Goal: Transaction & Acquisition: Purchase product/service

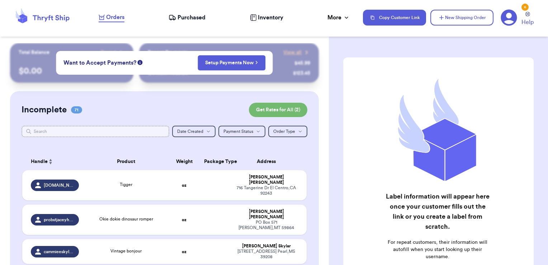
click at [91, 131] on input "text" at bounding box center [96, 130] width 148 height 11
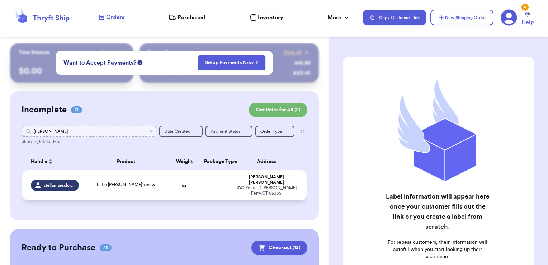
type input "[PERSON_NAME]"
click at [205, 189] on td at bounding box center [215, 185] width 30 height 30
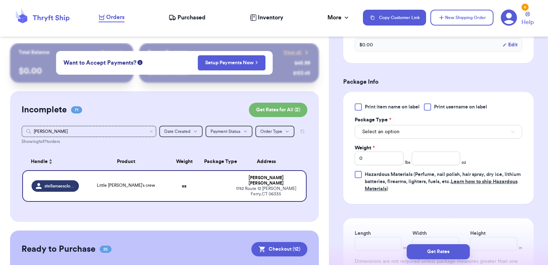
scroll to position [276, 0]
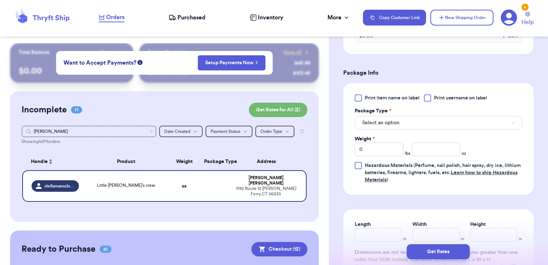
click at [433, 96] on label "Print username on label" at bounding box center [455, 97] width 63 height 7
click at [0, 0] on input "Print username on label" at bounding box center [0, 0] width 0 height 0
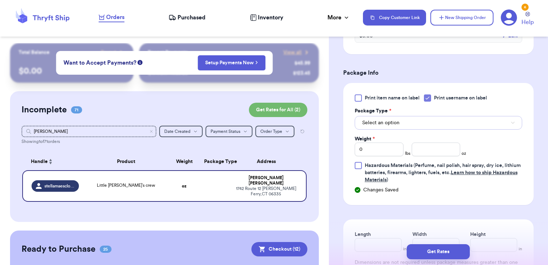
click at [425, 119] on button "Select an option" at bounding box center [438, 123] width 167 height 14
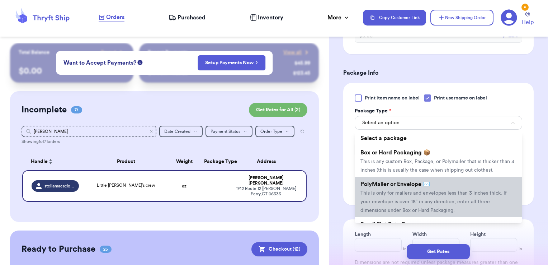
click at [400, 187] on span "PolyMailer or Envelope ✉️" at bounding box center [395, 184] width 70 height 6
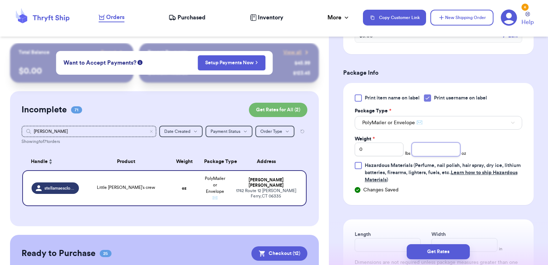
click at [422, 147] on input "number" at bounding box center [436, 149] width 49 height 14
type input "6.97"
click at [455, 255] on button "Get Rates" at bounding box center [438, 251] width 63 height 15
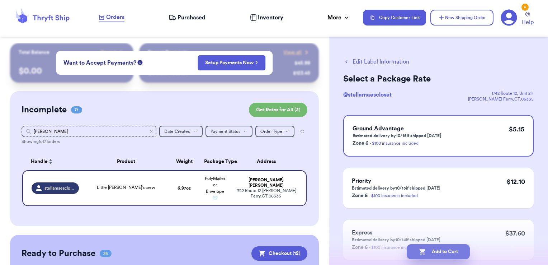
click at [447, 253] on button "Add to Cart" at bounding box center [438, 251] width 63 height 15
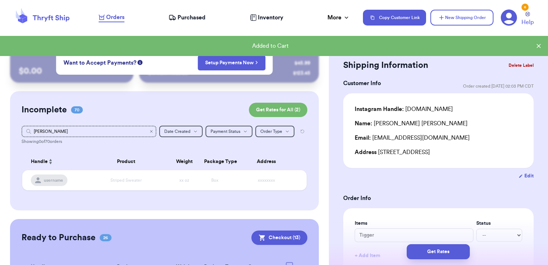
click at [150, 132] on icon "Clear search" at bounding box center [151, 131] width 2 height 2
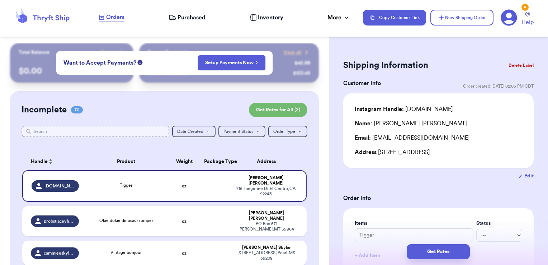
click at [101, 131] on input "text" at bounding box center [96, 130] width 148 height 11
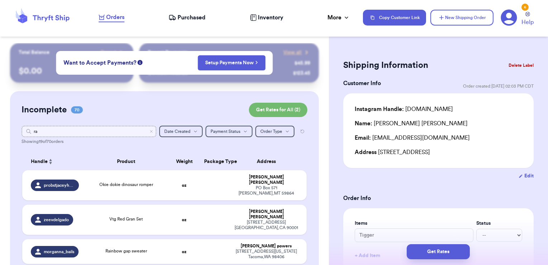
type input "ray"
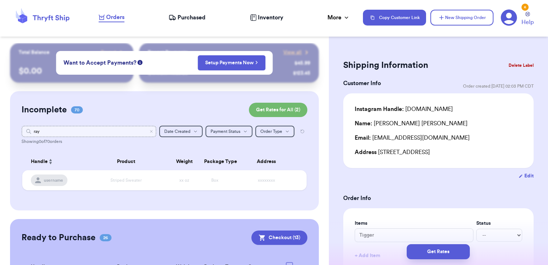
type input "ra"
type input "r"
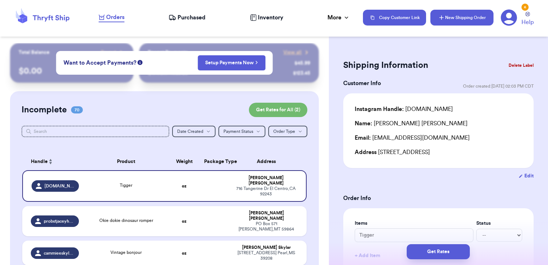
click at [474, 20] on button "New Shipping Order" at bounding box center [461, 18] width 63 height 16
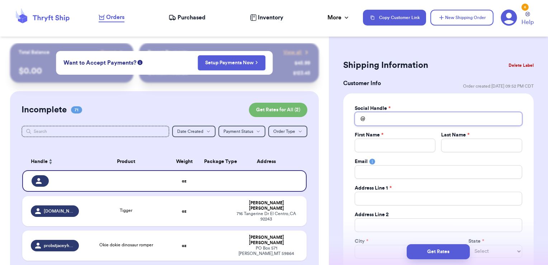
click at [414, 120] on input "Total Amount Paid" at bounding box center [438, 119] width 167 height 14
type input "r"
type input "ra"
type input "ray"
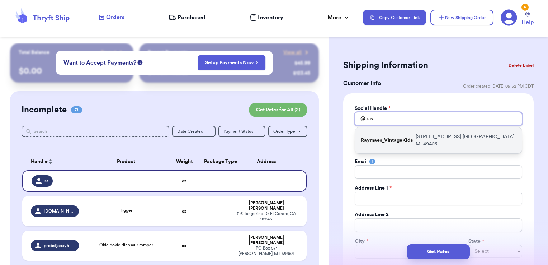
type input "ray"
click at [410, 139] on p "Raymaes_VintageKids" at bounding box center [387, 140] width 52 height 7
type input "Raymaes_VintageKids"
type input "[PERSON_NAME]"
type input "Lark"
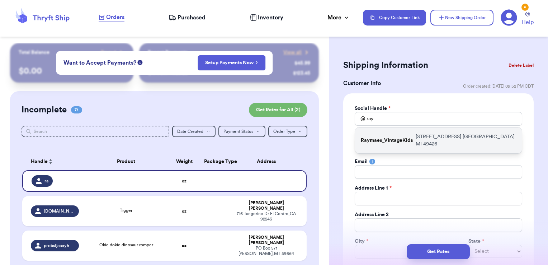
type input "[EMAIL_ADDRESS][DOMAIN_NAME]"
type input "[STREET_ADDRESS]"
type input "[GEOGRAPHIC_DATA]"
select select "MI"
type input "49426"
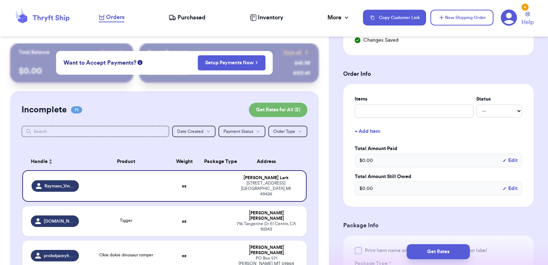
scroll to position [254, 0]
click at [402, 114] on input "text" at bounding box center [414, 111] width 119 height 14
type input "clothes- thank you!"
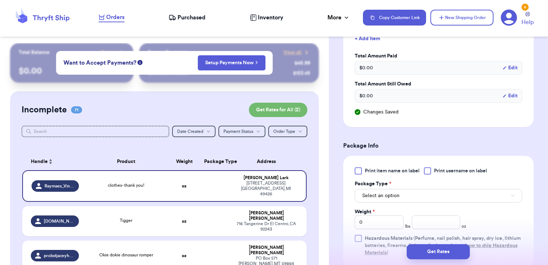
scroll to position [370, 0]
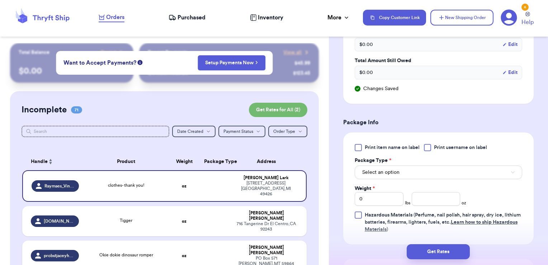
click at [446, 146] on span "Print username on label" at bounding box center [460, 147] width 53 height 7
click at [0, 0] on input "Print username on label" at bounding box center [0, 0] width 0 height 0
click at [432, 172] on button "Select an option" at bounding box center [438, 172] width 167 height 14
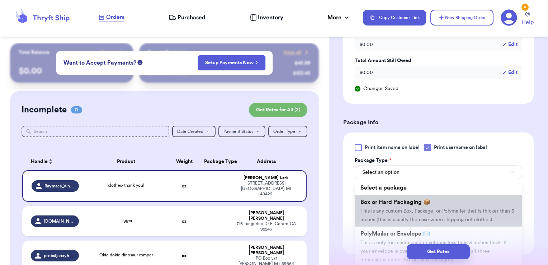
click at [419, 200] on span "Box or Hard Packaging 📦" at bounding box center [395, 202] width 70 height 6
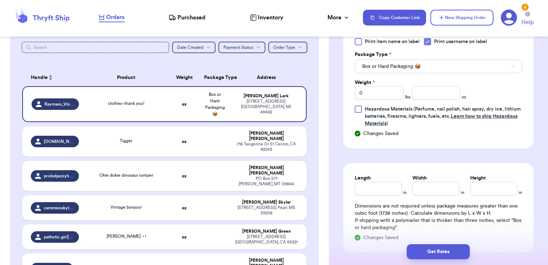
scroll to position [476, 0]
drag, startPoint x: 365, startPoint y: 90, endPoint x: 330, endPoint y: 95, distance: 35.1
type input "2"
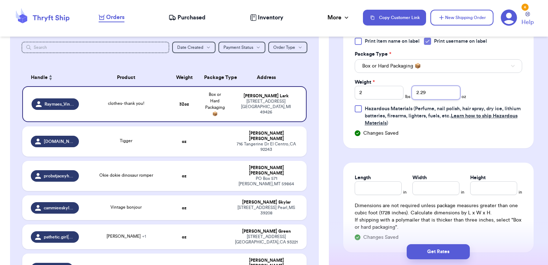
type input "2.29"
type input "8"
type input "11"
type input "5.5"
click at [374, 183] on input "8" at bounding box center [378, 188] width 47 height 14
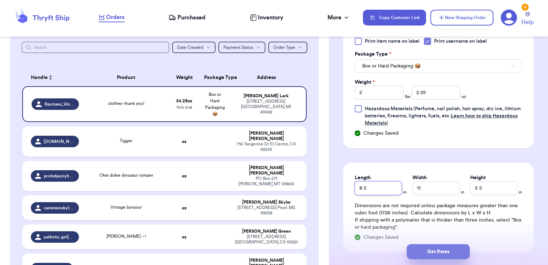
type input "8.5"
click at [460, 253] on button "Get Rates" at bounding box center [438, 251] width 63 height 15
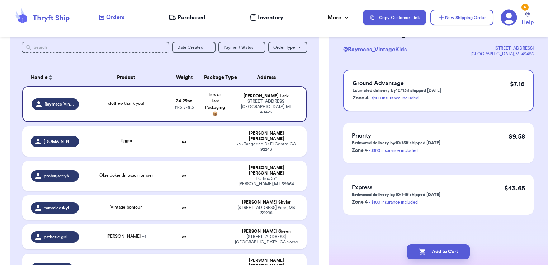
scroll to position [0, 0]
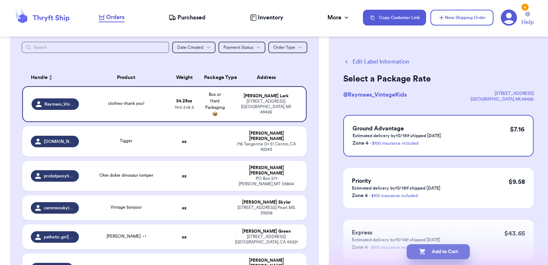
click at [459, 247] on button "Add to Cart" at bounding box center [438, 251] width 63 height 15
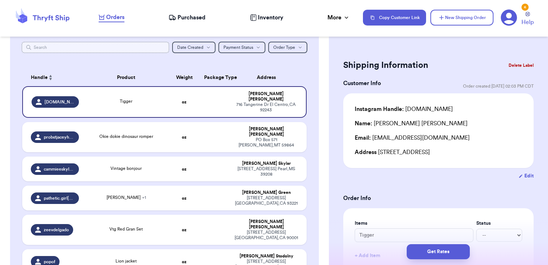
click at [90, 42] on input "text" at bounding box center [96, 47] width 148 height 11
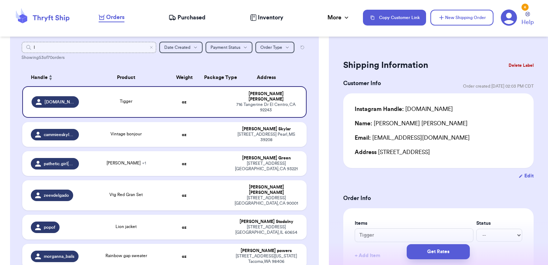
type input "ly"
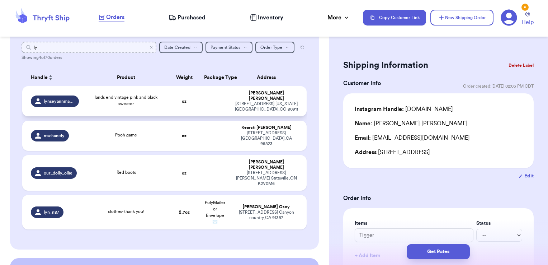
type input "ly"
click at [223, 99] on td at bounding box center [215, 101] width 30 height 30
type input "lands end vintage pink and black sweater"
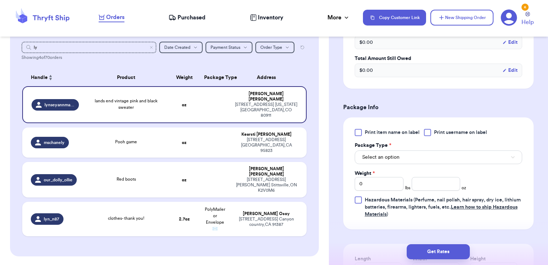
scroll to position [242, 0]
click at [449, 133] on span "Print username on label" at bounding box center [460, 131] width 53 height 7
click at [0, 0] on input "Print username on label" at bounding box center [0, 0] width 0 height 0
click at [424, 153] on button "Select an option" at bounding box center [438, 157] width 167 height 14
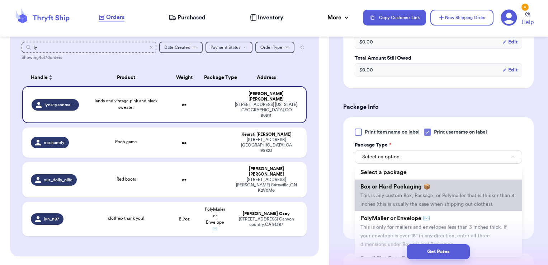
click at [408, 198] on li "Box or Hard Packaging 📦 This is any custom Box, Package, or Polymailer that is …" at bounding box center [438, 195] width 167 height 32
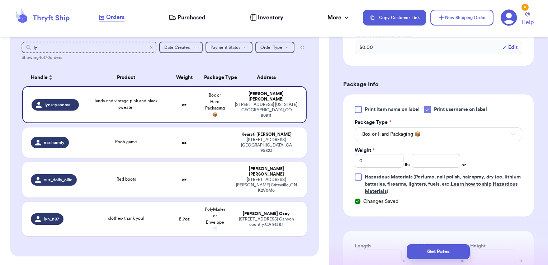
scroll to position [275, 0]
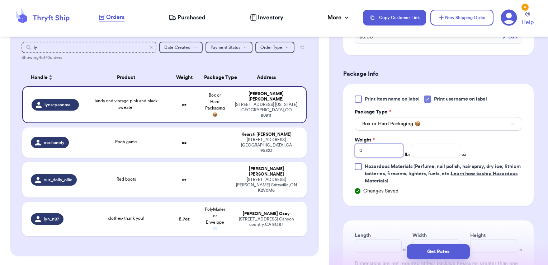
drag, startPoint x: 371, startPoint y: 151, endPoint x: 345, endPoint y: 149, distance: 26.6
click at [345, 149] on div "Print item name on label Print username on label Package Type * Box or Hard Pac…" at bounding box center [438, 145] width 190 height 122
type input "1"
type input "4.67"
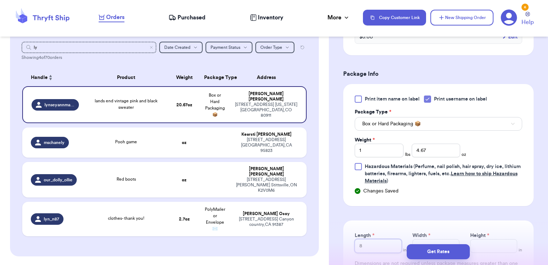
type input "8"
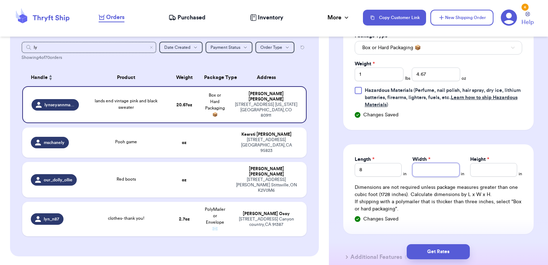
scroll to position [351, 0]
type input "11.5"
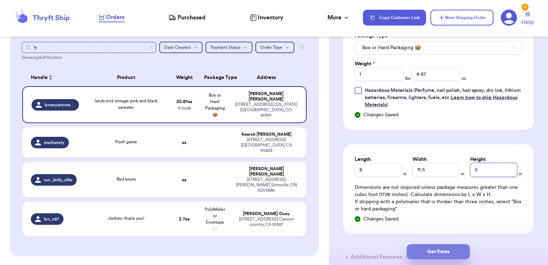
type input "5"
click at [463, 255] on button "Get Rates" at bounding box center [438, 251] width 63 height 15
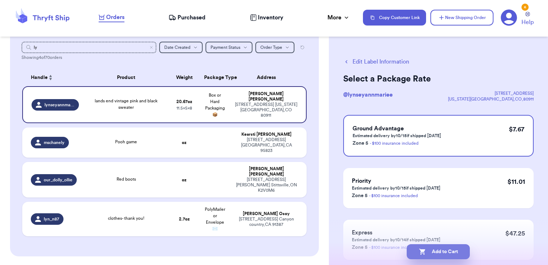
click at [451, 255] on button "Add to Cart" at bounding box center [438, 251] width 63 height 15
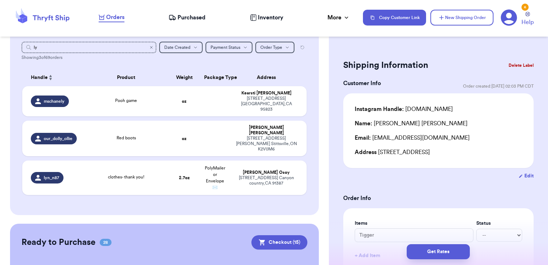
click at [149, 47] on icon "Clear search" at bounding box center [151, 47] width 4 height 4
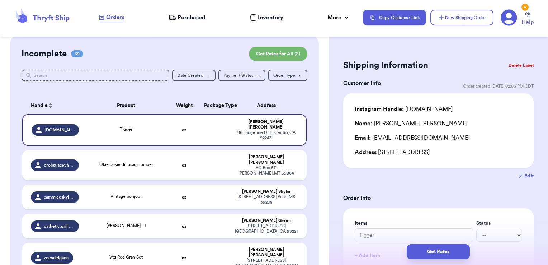
scroll to position [49, 0]
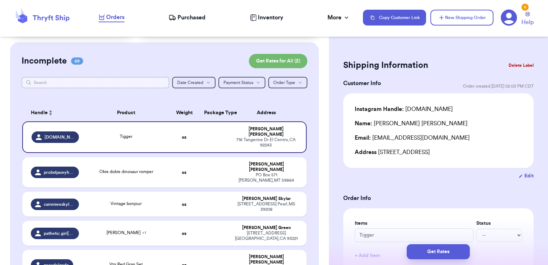
click at [112, 84] on input "text" at bounding box center [96, 82] width 148 height 11
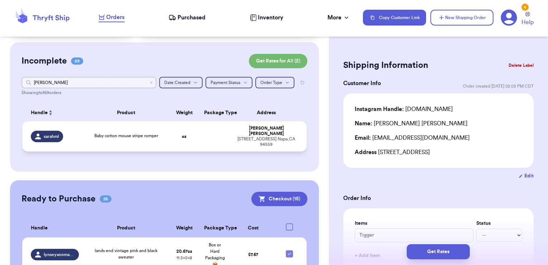
type input "[PERSON_NAME]"
click at [200, 132] on td at bounding box center [215, 136] width 30 height 30
type input "Baby cotton mouse stripe romper"
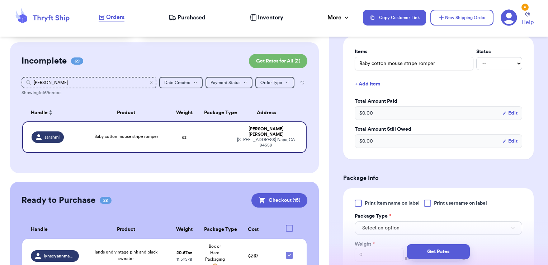
scroll to position [172, 0]
click at [369, 82] on button "+ Add Item" at bounding box center [438, 84] width 173 height 16
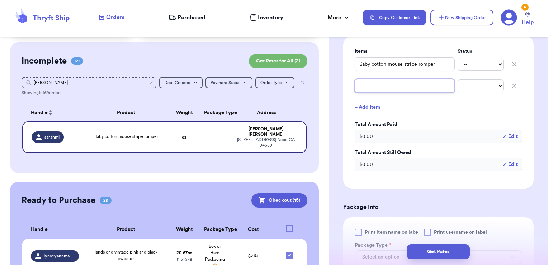
click at [389, 86] on input "text" at bounding box center [405, 86] width 100 height 14
type input "f"
type input "fl"
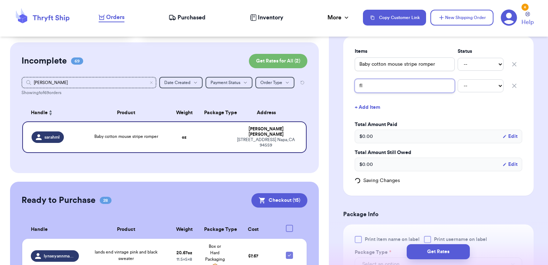
type input "fle"
type input "flee"
type input "fleec"
type input "fleece"
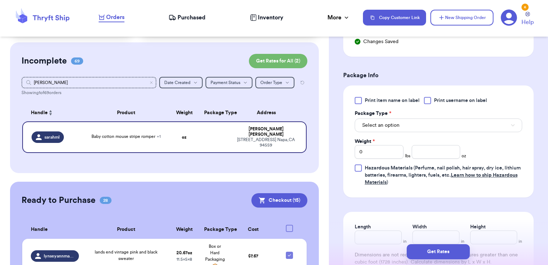
scroll to position [311, 0]
type input "fleece"
click at [443, 103] on div "Print item name on label Print username on label Package Type * Select an optio…" at bounding box center [438, 140] width 167 height 89
click at [440, 99] on span "Print username on label" at bounding box center [460, 99] width 53 height 7
click at [0, 0] on input "Print username on label" at bounding box center [0, 0] width 0 height 0
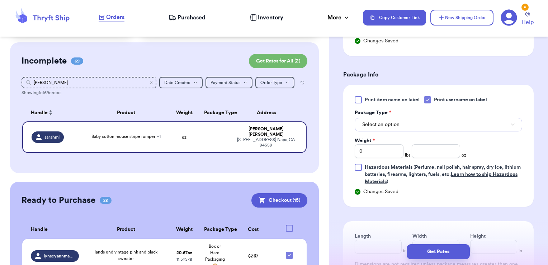
click at [430, 121] on button "Select an option" at bounding box center [438, 125] width 167 height 14
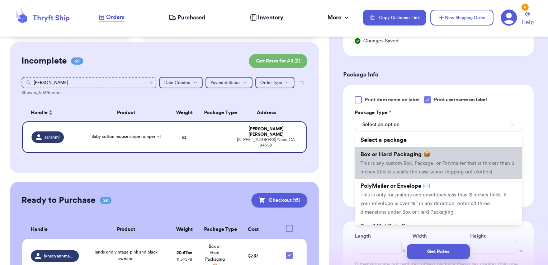
click at [416, 148] on li "Box or Hard Packaging 📦 This is any custom Box, Package, or Polymailer that is …" at bounding box center [438, 163] width 167 height 32
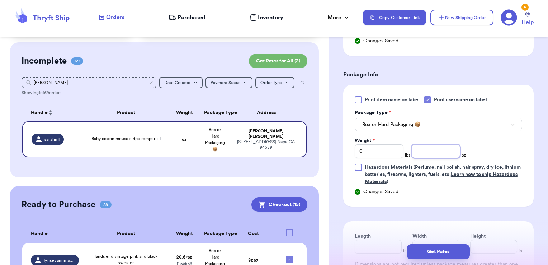
click at [416, 148] on input "number" at bounding box center [436, 151] width 49 height 14
type input "12.75"
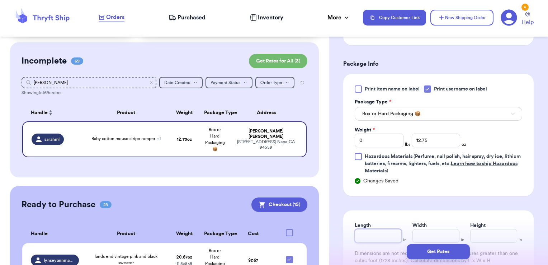
scroll to position [352, 0]
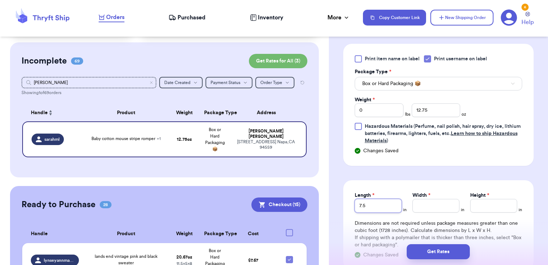
type input "7.5"
type input "9.5"
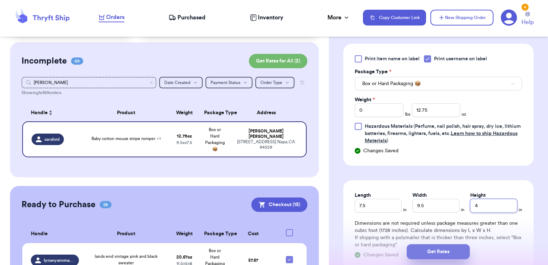
type input "4"
click at [437, 250] on button "Get Rates" at bounding box center [438, 251] width 63 height 15
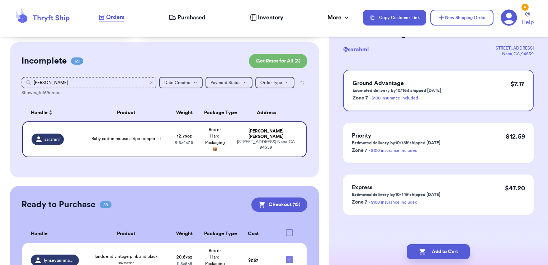
scroll to position [0, 0]
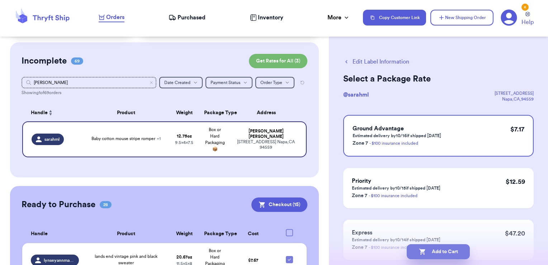
click at [451, 252] on button "Add to Cart" at bounding box center [438, 251] width 63 height 15
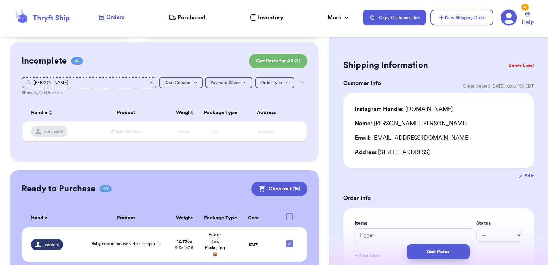
click at [149, 83] on icon "Clear search" at bounding box center [151, 82] width 4 height 4
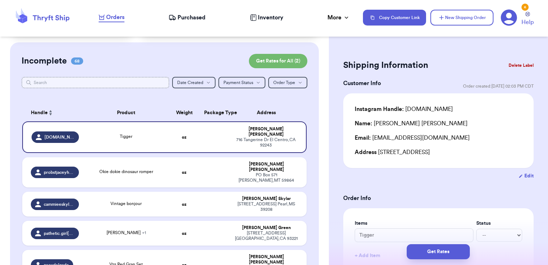
click at [128, 78] on input "text" at bounding box center [96, 82] width 148 height 11
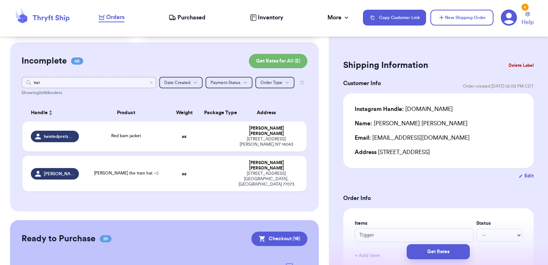
type input "twis"
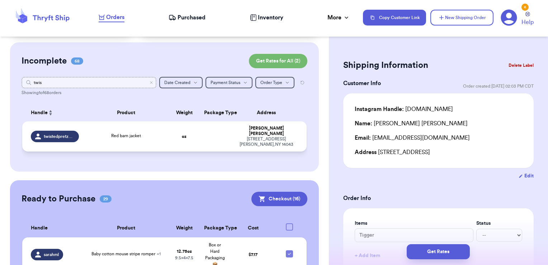
type input "twis"
click at [200, 136] on td at bounding box center [215, 136] width 30 height 30
type input "Red barn jacket"
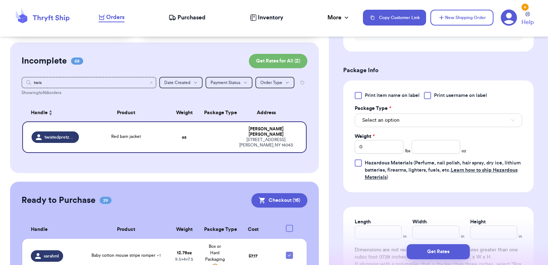
scroll to position [281, 0]
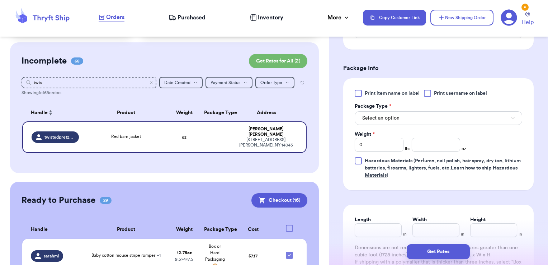
click at [452, 93] on span "Print username on label" at bounding box center [460, 93] width 53 height 7
click at [0, 0] on input "Print username on label" at bounding box center [0, 0] width 0 height 0
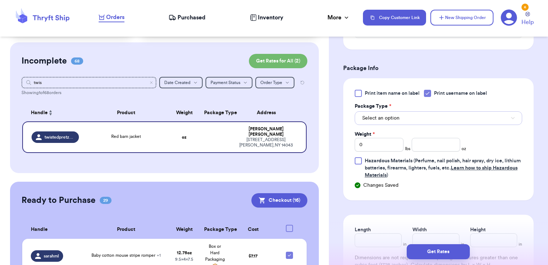
click at [445, 114] on button "Select an option" at bounding box center [438, 118] width 167 height 14
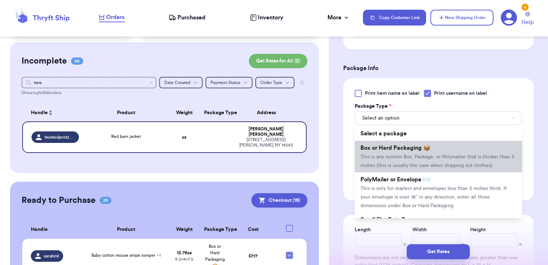
click at [430, 146] on li "Box or Hard Packaging 📦 This is any custom Box, Package, or Polymailer that is …" at bounding box center [438, 157] width 167 height 32
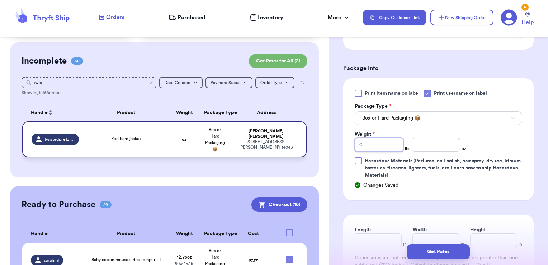
drag, startPoint x: 320, startPoint y: 138, endPoint x: 294, endPoint y: 133, distance: 26.4
click at [294, 133] on div "Customer Link New Order Total Balance Payout $ 0.00 Recent Payments View all @ …" at bounding box center [274, 132] width 548 height 265
type input "2"
type input "9.78"
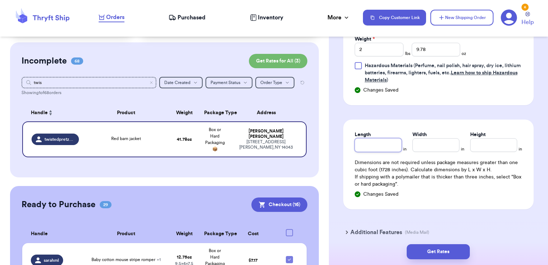
scroll to position [385, 0]
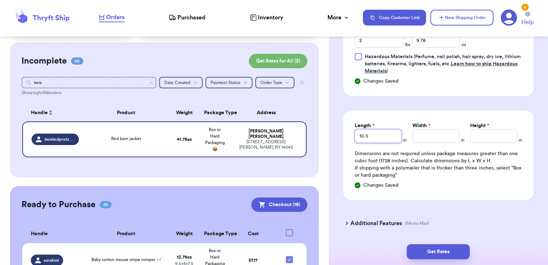
type input "10.5"
type input "2"
type input "12"
type input "6"
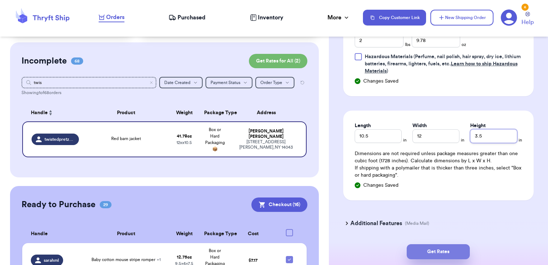
type input "3.5"
click at [448, 252] on button "Get Rates" at bounding box center [438, 251] width 63 height 15
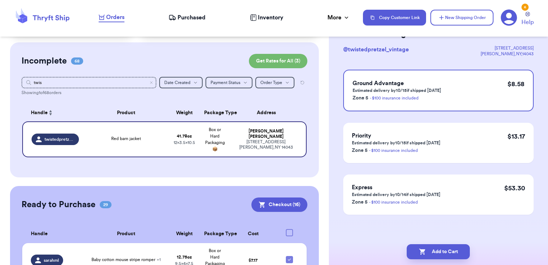
scroll to position [0, 0]
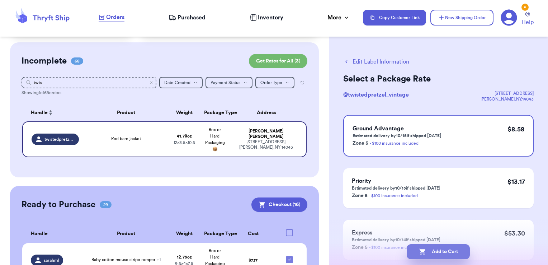
click at [457, 252] on button "Add to Cart" at bounding box center [438, 251] width 63 height 15
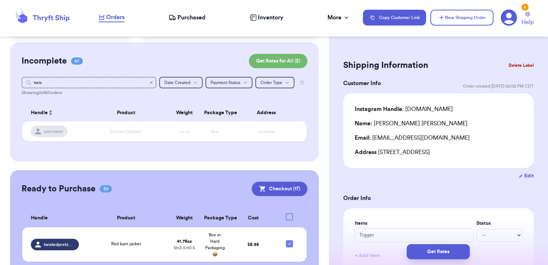
click at [149, 84] on icon "Clear search" at bounding box center [151, 82] width 4 height 4
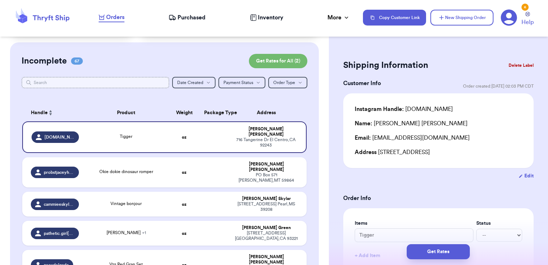
click at [126, 80] on input "text" at bounding box center [96, 82] width 148 height 11
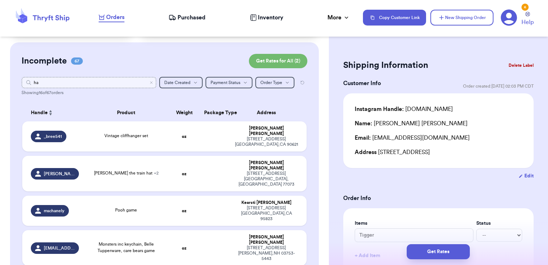
type input "h"
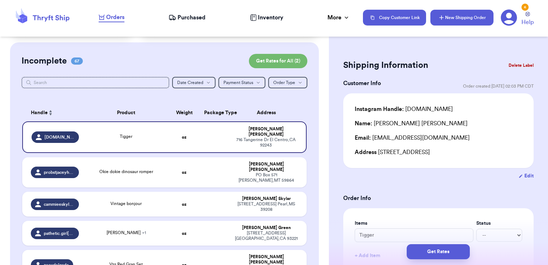
click at [467, 19] on button "New Shipping Order" at bounding box center [461, 18] width 63 height 16
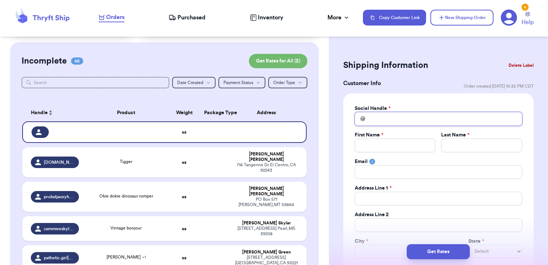
click at [419, 120] on input "Total Amount Paid" at bounding box center [438, 119] width 167 height 14
type input "h"
type input "ha"
type input "hal"
type input "[PERSON_NAME]"
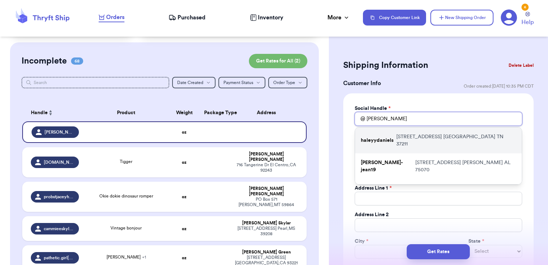
type input "[PERSON_NAME]"
click at [420, 138] on p "[STREET_ADDRESS]" at bounding box center [456, 140] width 120 height 14
type input "haleyydaniels"
type input "[PERSON_NAME]"
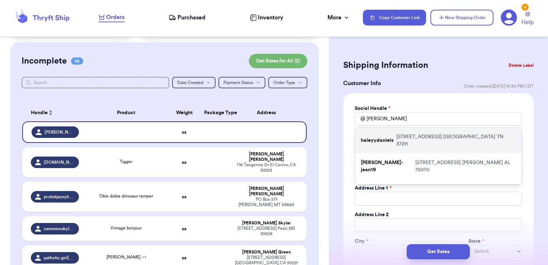
type input "[EMAIL_ADDRESS][DOMAIN_NAME]"
type input "[STREET_ADDRESS]"
type input "[GEOGRAPHIC_DATA]"
select select "TN"
type input "37211"
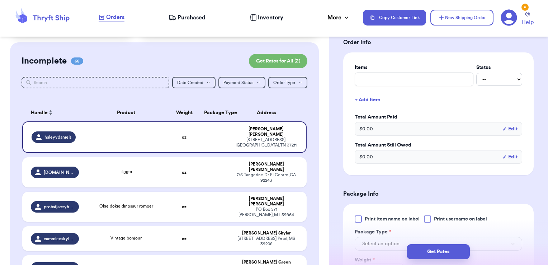
scroll to position [289, 0]
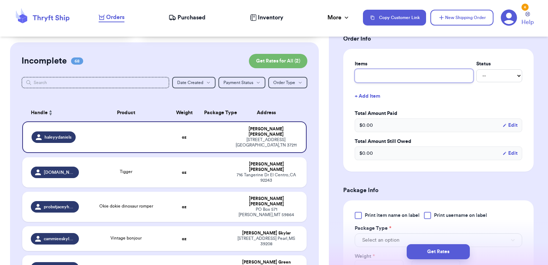
click at [401, 77] on input "text" at bounding box center [414, 76] width 119 height 14
type input "clothes- thank you!"
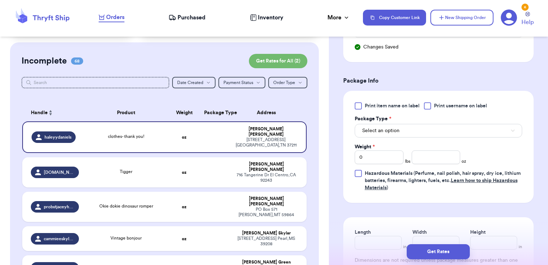
scroll to position [414, 0]
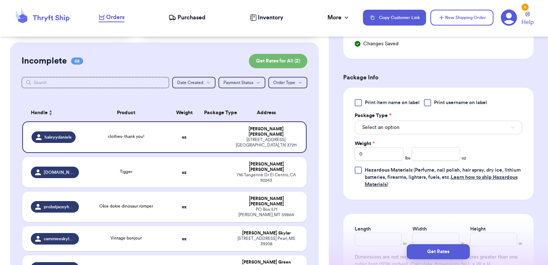
click at [441, 99] on span "Print username on label" at bounding box center [460, 102] width 53 height 7
click at [0, 0] on input "Print username on label" at bounding box center [0, 0] width 0 height 0
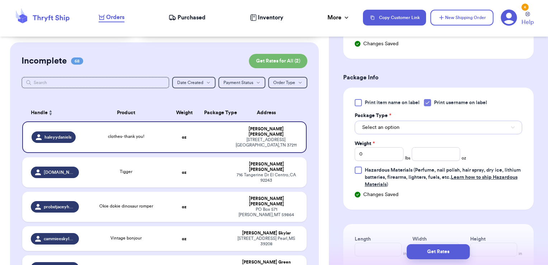
click at [424, 128] on button "Select an option" at bounding box center [438, 127] width 167 height 14
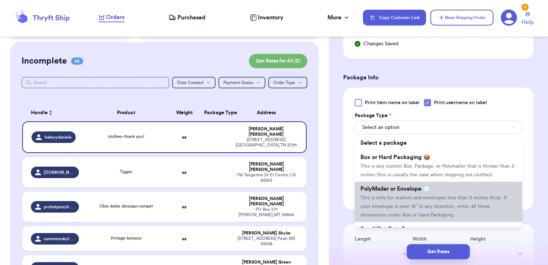
click at [393, 191] on span "PolyMailer or Envelope ✉️" at bounding box center [395, 189] width 70 height 6
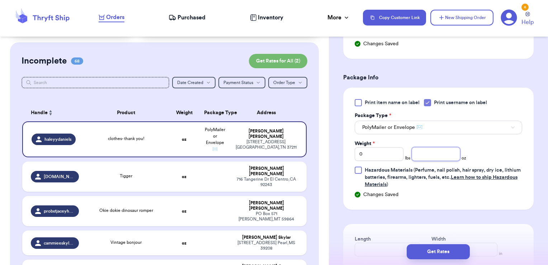
click at [436, 154] on input "number" at bounding box center [436, 154] width 49 height 14
type input "10.37"
click at [458, 255] on button "Get Rates" at bounding box center [438, 251] width 63 height 15
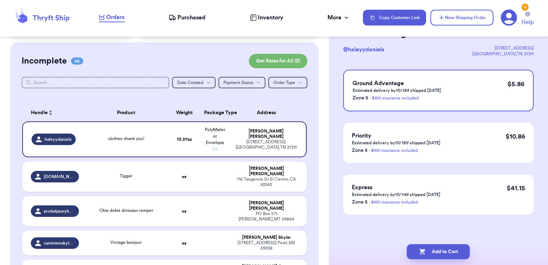
scroll to position [0, 0]
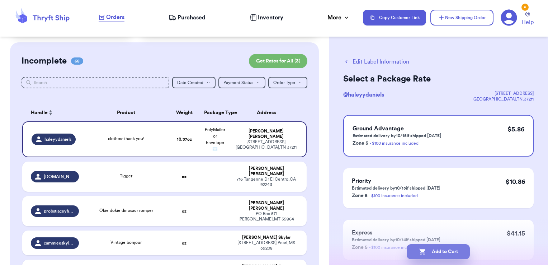
click at [459, 252] on button "Add to Cart" at bounding box center [438, 251] width 63 height 15
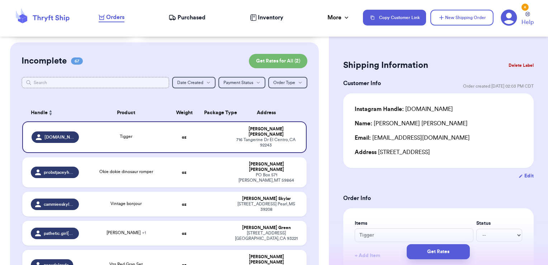
click at [130, 81] on input "text" at bounding box center [96, 82] width 148 height 11
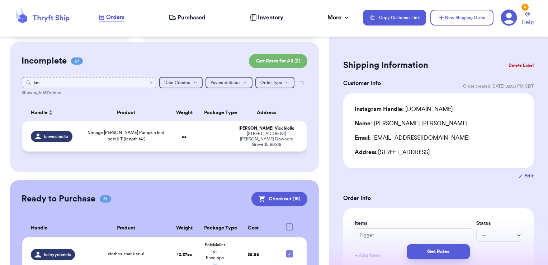
type input "km"
click at [222, 140] on td at bounding box center [215, 136] width 30 height 30
type input "Vintage [PERSON_NAME] Pumpkin knit .best 2 T (length 14")"
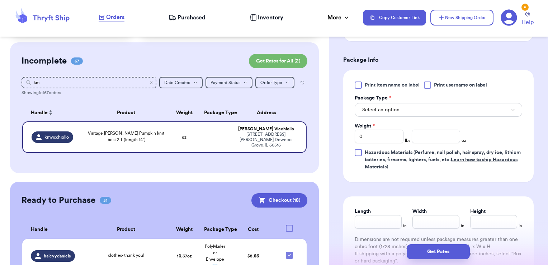
scroll to position [290, 0]
click at [437, 88] on div "Print item name on label Print username on label Package Type * Select an optio…" at bounding box center [438, 125] width 167 height 89
click at [430, 84] on div at bounding box center [427, 84] width 7 height 7
click at [0, 0] on input "Print username on label" at bounding box center [0, 0] width 0 height 0
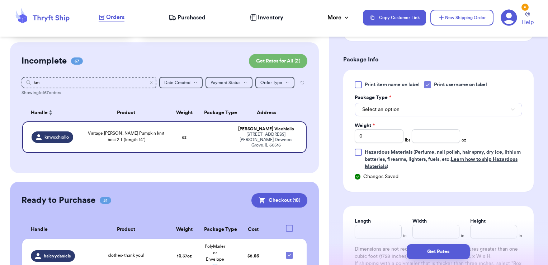
click at [421, 105] on button "Select an option" at bounding box center [438, 110] width 167 height 14
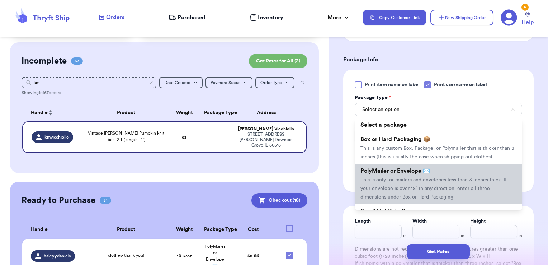
click at [404, 175] on li "PolyMailer or Envelope ✉️ This is only for mailers and envelopes less than 3 in…" at bounding box center [438, 183] width 167 height 40
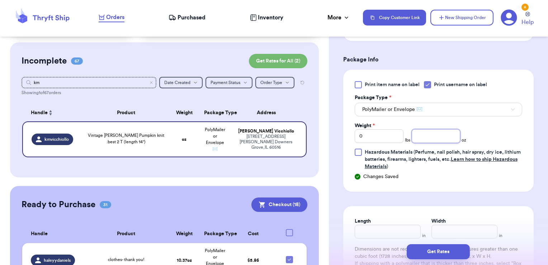
click at [445, 133] on input "number" at bounding box center [436, 136] width 49 height 14
type input "6.97"
click at [442, 250] on button "Get Rates" at bounding box center [438, 251] width 63 height 15
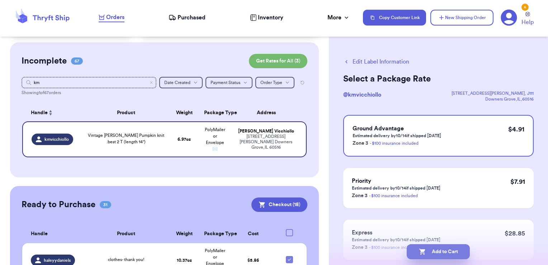
click at [459, 252] on button "Add to Cart" at bounding box center [438, 251] width 63 height 15
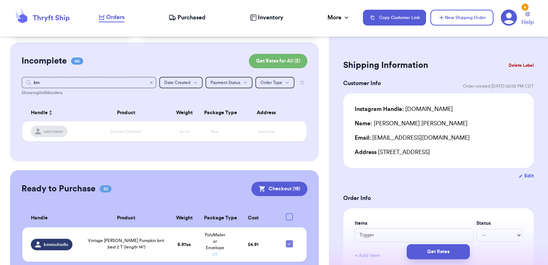
click at [149, 81] on icon "Clear search" at bounding box center [151, 82] width 4 height 4
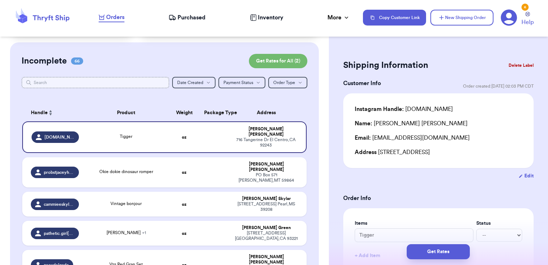
click at [143, 82] on input "text" at bounding box center [96, 82] width 148 height 11
type input "abs"
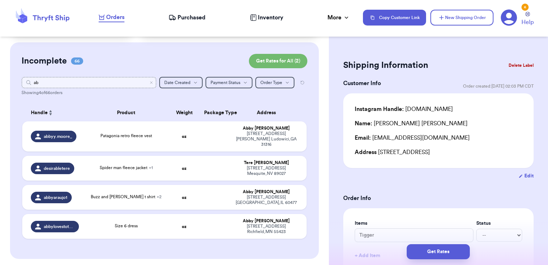
type input "a"
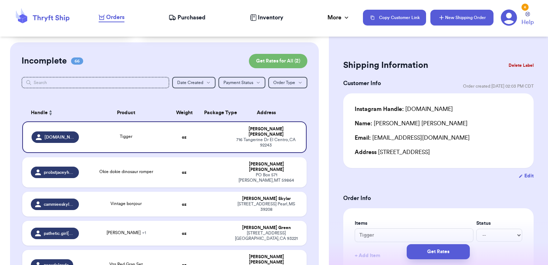
click at [478, 25] on button "New Shipping Order" at bounding box center [461, 18] width 63 height 16
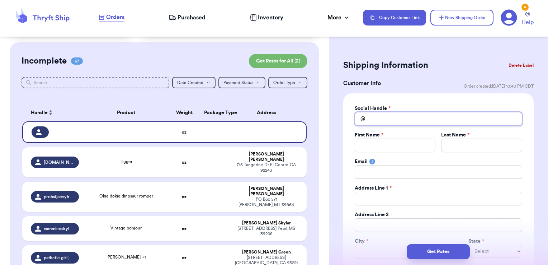
click at [423, 113] on input "Total Amount Paid" at bounding box center [438, 119] width 167 height 14
type input "a"
type input "ab"
type input "abs"
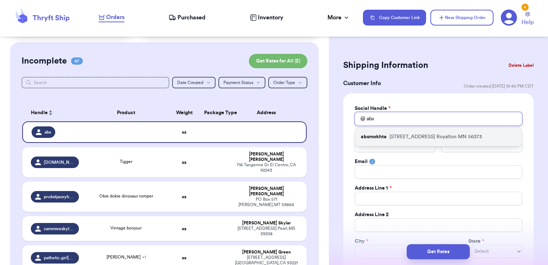
type input "abs"
click at [407, 134] on p "[STREET_ADDRESS]" at bounding box center [435, 136] width 92 height 7
type input "absmokhta"
type input "Abby"
type input "[PERSON_NAME]"
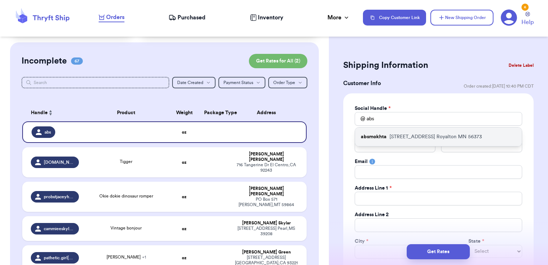
type input "[EMAIL_ADDRESS][DOMAIN_NAME]"
type input "[STREET_ADDRESS]"
type input "Royalton"
select select "MN"
type input "56373"
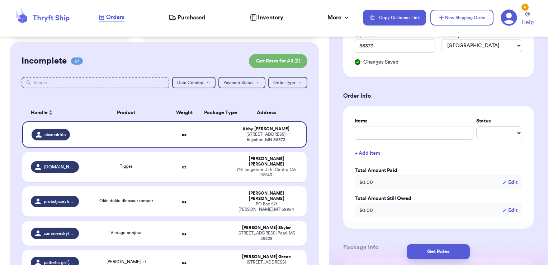
scroll to position [270, 0]
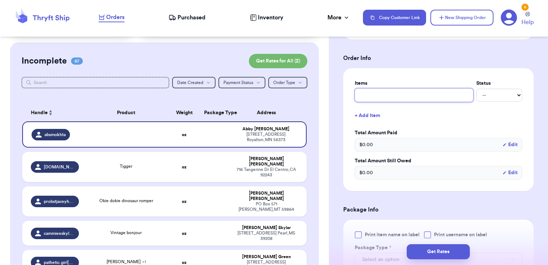
click at [384, 93] on input "text" at bounding box center [414, 95] width 119 height 14
type input "clothes- thank you!"
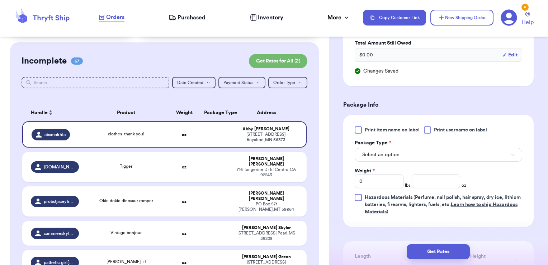
scroll to position [387, 0]
click at [431, 126] on div at bounding box center [427, 129] width 7 height 7
click at [0, 0] on input "Print username on label" at bounding box center [0, 0] width 0 height 0
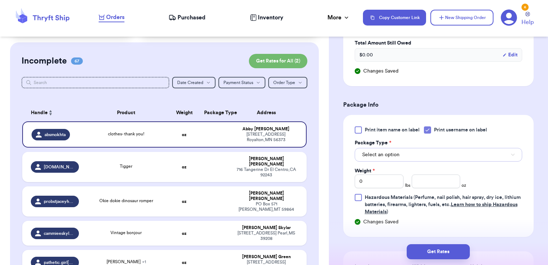
click at [422, 155] on button "Select an option" at bounding box center [438, 155] width 167 height 14
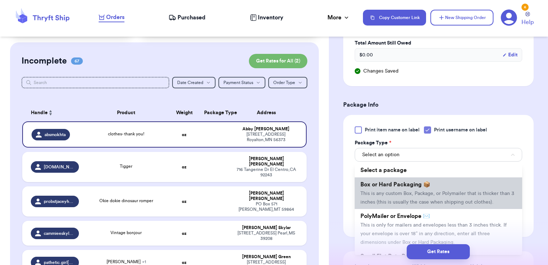
click at [405, 194] on li "Box or Hard Packaging 📦 This is any custom Box, Package, or Polymailer that is …" at bounding box center [438, 193] width 167 height 32
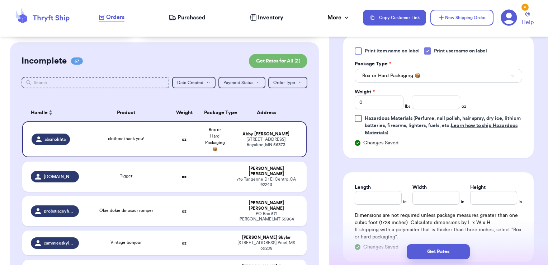
scroll to position [466, 0]
drag, startPoint x: 370, startPoint y: 99, endPoint x: 331, endPoint y: 95, distance: 39.2
type input "14.34"
type input "7.5"
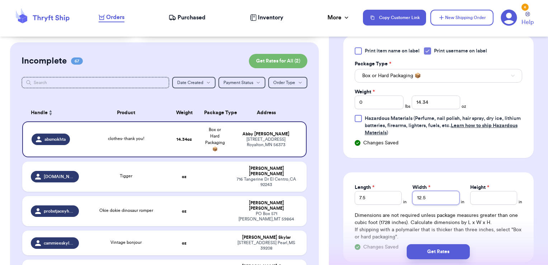
type input "12.5"
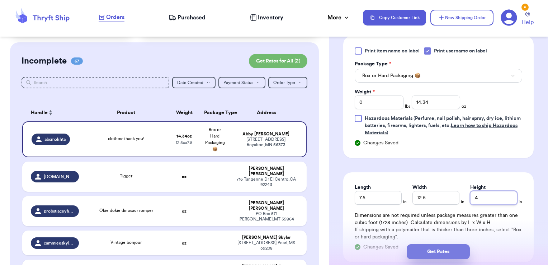
type input "4"
click at [428, 253] on button "Get Rates" at bounding box center [438, 251] width 63 height 15
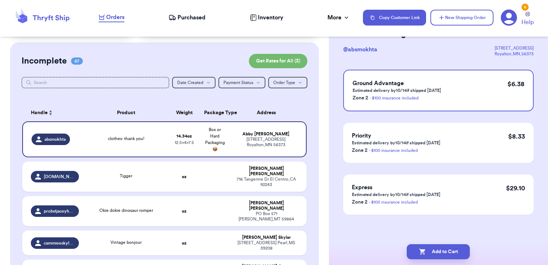
scroll to position [0, 0]
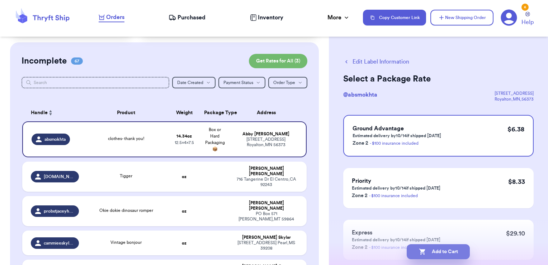
click at [456, 248] on button "Add to Cart" at bounding box center [438, 251] width 63 height 15
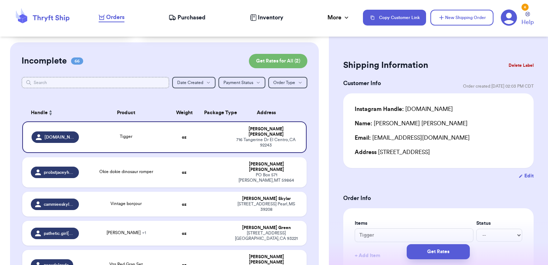
click at [91, 79] on input "text" at bounding box center [96, 82] width 148 height 11
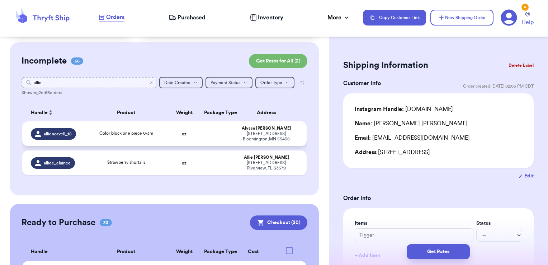
type input "allie"
click at [223, 130] on td at bounding box center [215, 133] width 30 height 25
type input "Color block one piece 0-3m"
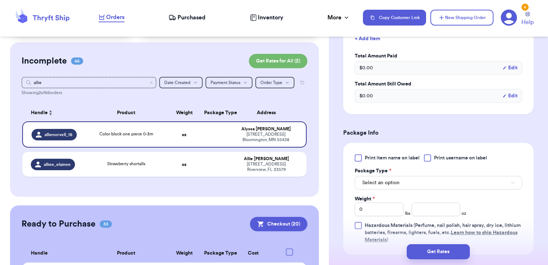
scroll to position [186, 0]
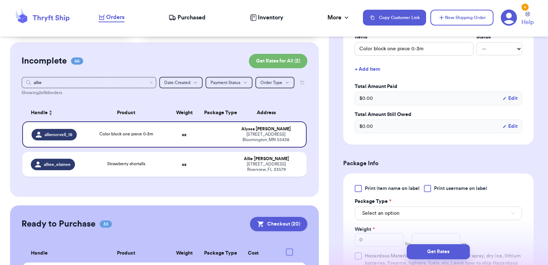
click at [372, 77] on button "+ Add Item" at bounding box center [438, 69] width 173 height 16
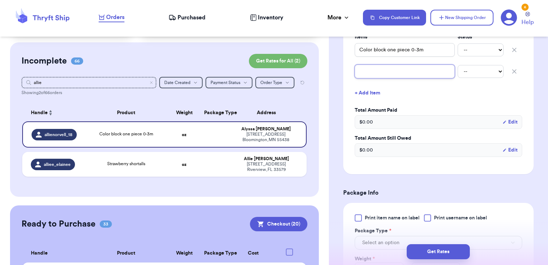
click at [381, 78] on input "text" at bounding box center [405, 72] width 100 height 14
type input "o"
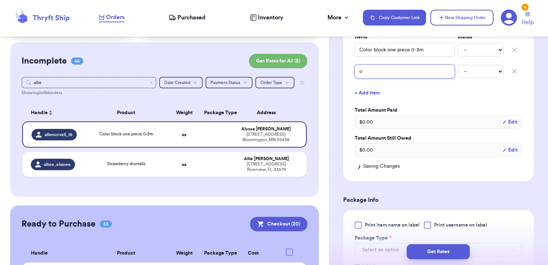
type input "ov"
type input "ove"
type input "over"
type input "overa"
type input "overal"
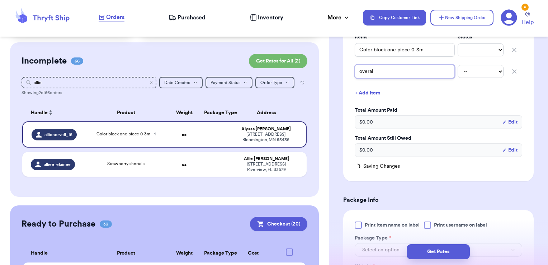
type input "overall"
type input "overalls"
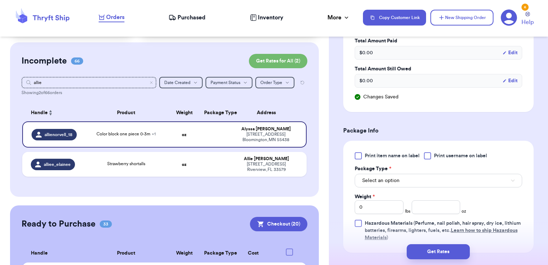
scroll to position [256, 0]
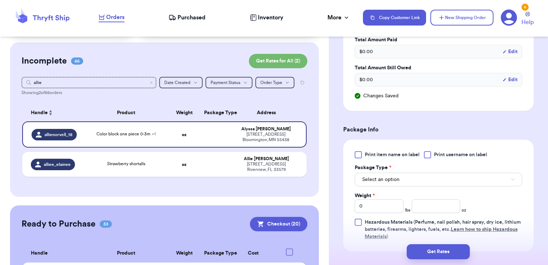
type input "overalls"
click at [445, 158] on span "Print username on label" at bounding box center [460, 154] width 53 height 7
click at [0, 0] on input "Print username on label" at bounding box center [0, 0] width 0 height 0
click at [430, 185] on button "Select an option" at bounding box center [438, 179] width 167 height 14
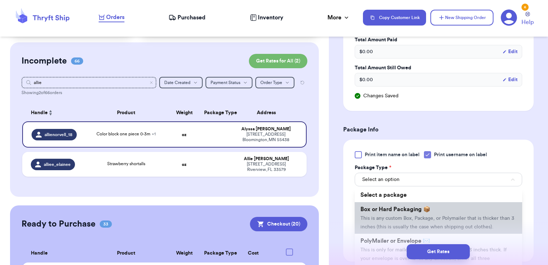
click at [404, 227] on span "This is any custom Box, Package, or Polymailer that is thicker than 3 inches (t…" at bounding box center [437, 222] width 154 height 14
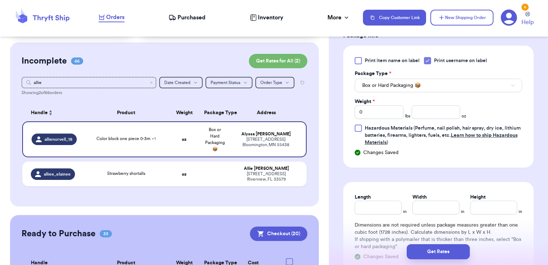
scroll to position [351, 0]
drag, startPoint x: 375, startPoint y: 117, endPoint x: 319, endPoint y: 117, distance: 56.6
click at [319, 117] on div "Customer Link New Order Total Balance Payout $ 0.00 Recent Payments View all @ …" at bounding box center [274, 132] width 548 height 265
type input "1"
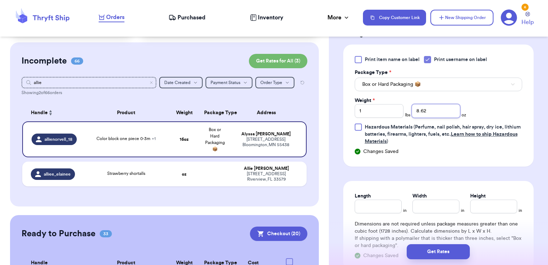
type input "8.62"
type input "7.25"
type input "12"
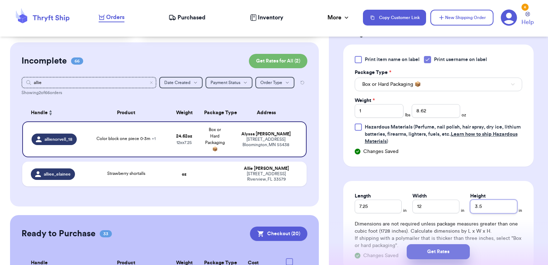
type input "3.5"
click at [458, 251] on button "Get Rates" at bounding box center [438, 251] width 63 height 15
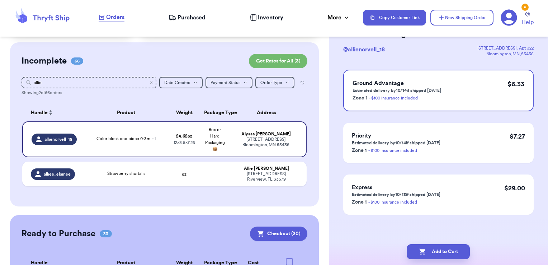
scroll to position [0, 0]
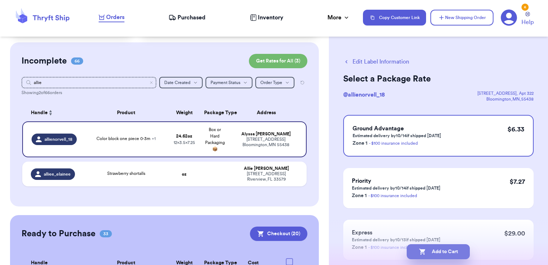
click at [445, 252] on button "Add to Cart" at bounding box center [438, 251] width 63 height 15
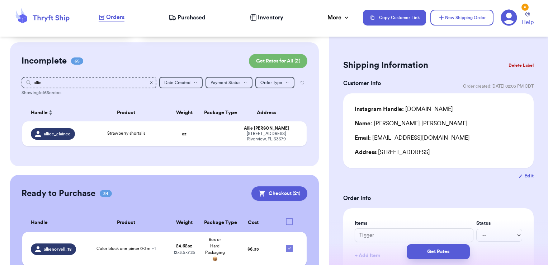
click at [149, 80] on icon "Clear search" at bounding box center [151, 82] width 4 height 4
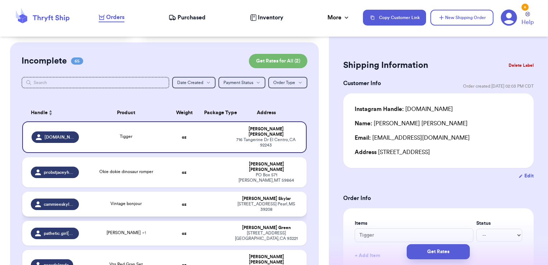
click at [202, 192] on td at bounding box center [215, 203] width 30 height 25
type input "Vintage bonjour"
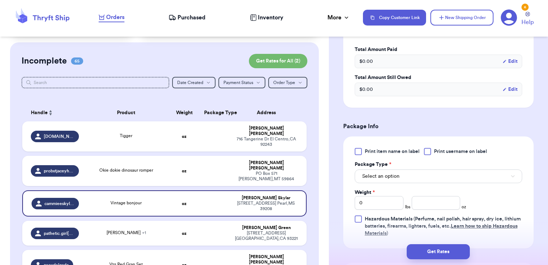
scroll to position [225, 0]
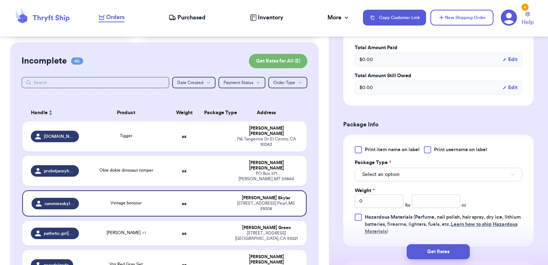
click at [443, 148] on span "Print username on label" at bounding box center [460, 149] width 53 height 7
click at [0, 0] on input "Print username on label" at bounding box center [0, 0] width 0 height 0
click at [425, 177] on button "Select an option" at bounding box center [438, 174] width 167 height 14
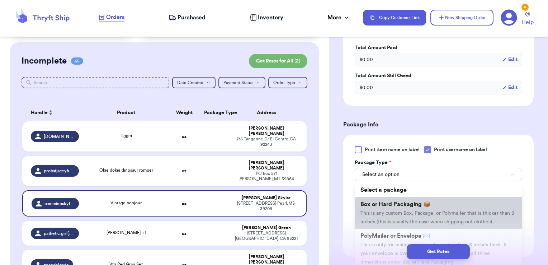
scroll to position [14, 0]
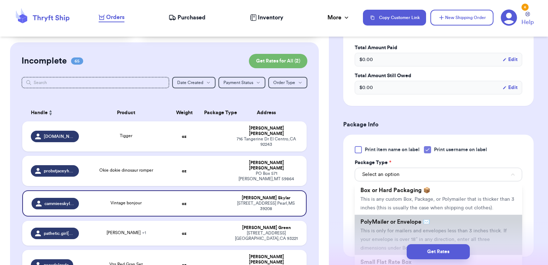
click at [392, 224] on span "PolyMailer or Envelope ✉️" at bounding box center [395, 222] width 70 height 6
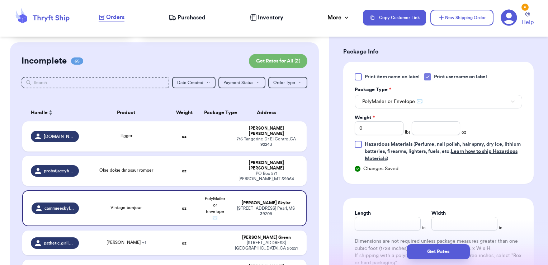
scroll to position [298, 0]
click at [431, 133] on input "number" at bounding box center [436, 128] width 49 height 14
type input "11.62"
click at [449, 253] on button "Get Rates" at bounding box center [438, 251] width 63 height 15
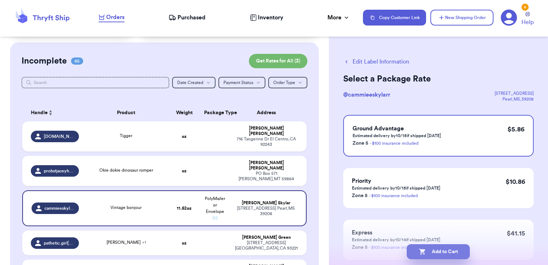
click at [459, 252] on button "Add to Cart" at bounding box center [438, 251] width 63 height 15
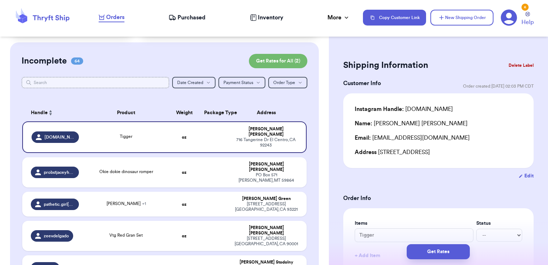
click at [101, 84] on input "text" at bounding box center [96, 82] width 148 height 11
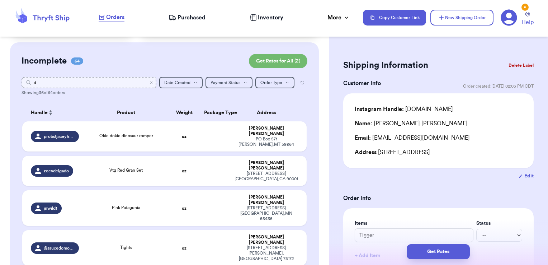
type input "dg"
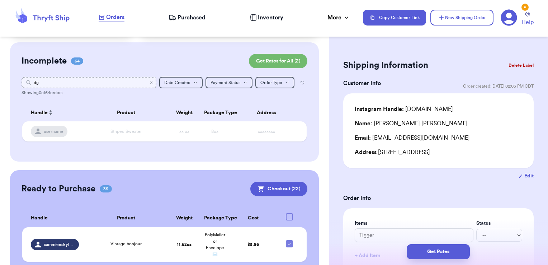
type input "d"
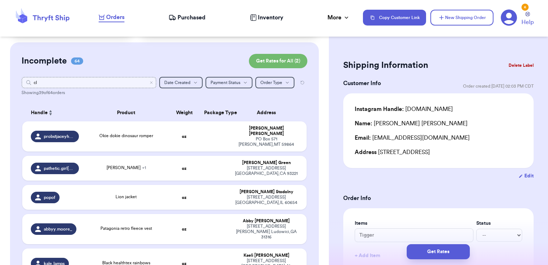
type input "clu"
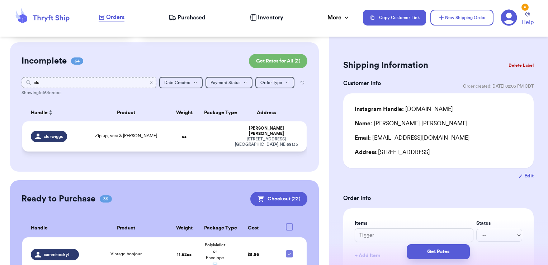
type input "clu"
click at [222, 136] on td at bounding box center [215, 136] width 30 height 30
type input "Zip up, vest & [PERSON_NAME]"
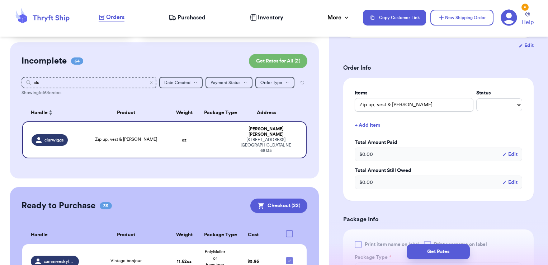
scroll to position [131, 0]
click at [376, 122] on button "+ Add Item" at bounding box center [438, 125] width 173 height 16
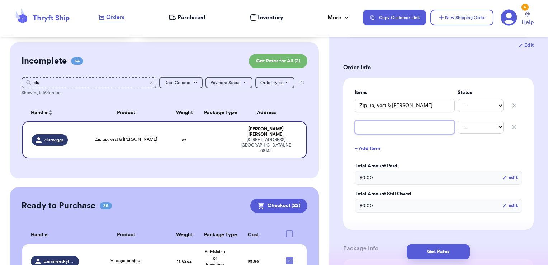
click at [379, 131] on input "text" at bounding box center [405, 127] width 100 height 14
type input "z"
type input "zu"
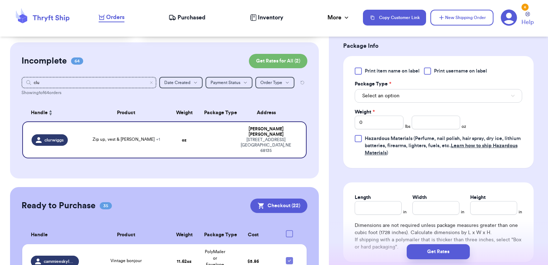
scroll to position [341, 0]
click at [455, 70] on span "Print username on label" at bounding box center [460, 70] width 53 height 7
click at [0, 0] on input "Print username on label" at bounding box center [0, 0] width 0 height 0
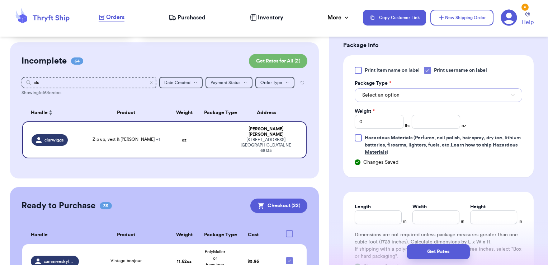
click at [421, 91] on button "Select an option" at bounding box center [438, 95] width 167 height 14
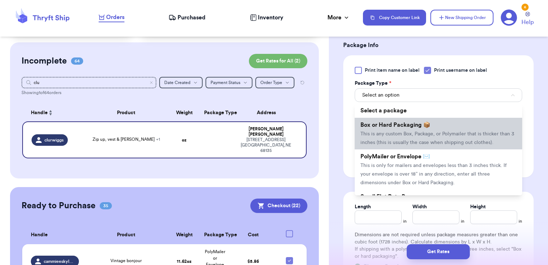
click at [401, 125] on span "Box or Hard Packaging 📦" at bounding box center [395, 125] width 70 height 6
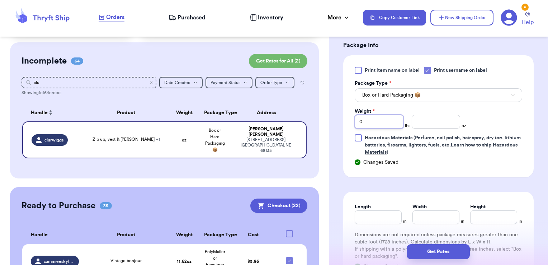
drag, startPoint x: 331, startPoint y: 124, endPoint x: 313, endPoint y: 124, distance: 18.6
click at [313, 124] on div "Customer Link New Order Total Balance Payout $ 0.00 Recent Payments View all @ …" at bounding box center [274, 132] width 548 height 265
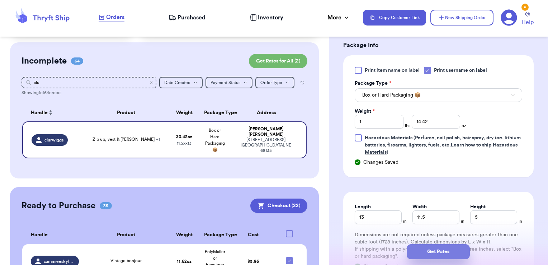
click at [433, 249] on button "Get Rates" at bounding box center [438, 251] width 63 height 15
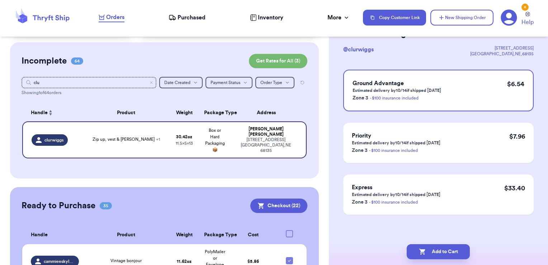
scroll to position [0, 0]
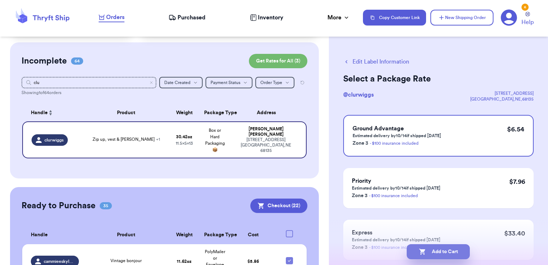
click at [459, 250] on button "Add to Cart" at bounding box center [438, 251] width 63 height 15
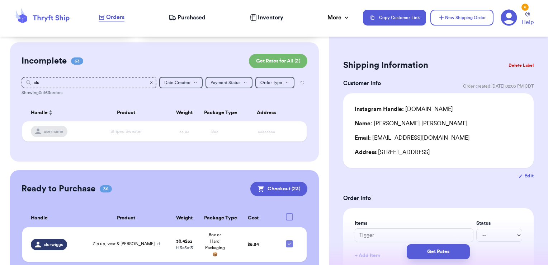
click at [149, 82] on icon "Clear search" at bounding box center [151, 82] width 4 height 4
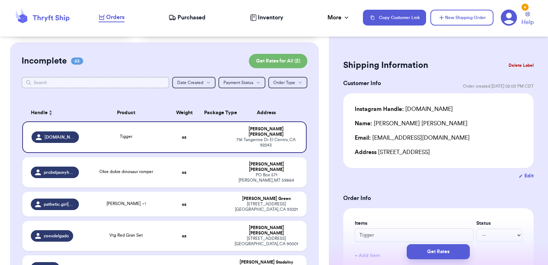
click at [148, 82] on input "text" at bounding box center [96, 82] width 148 height 11
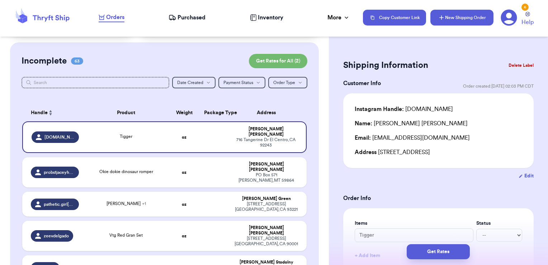
click at [479, 20] on button "New Shipping Order" at bounding box center [461, 18] width 63 height 16
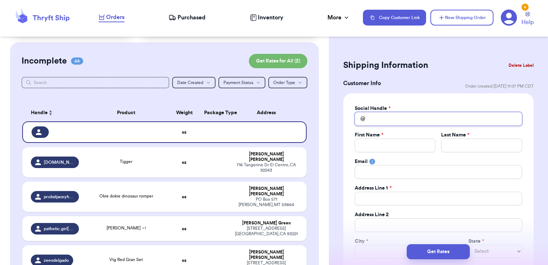
click at [381, 114] on input "Total Amount Paid" at bounding box center [438, 119] width 167 height 14
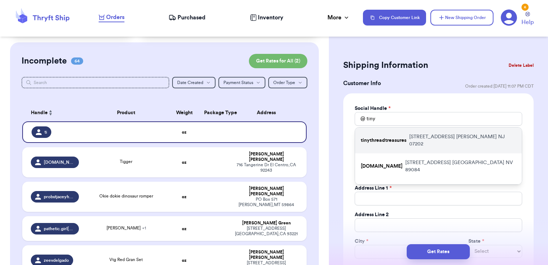
click at [386, 137] on p "tinythreadtreasures" at bounding box center [384, 140] width 46 height 7
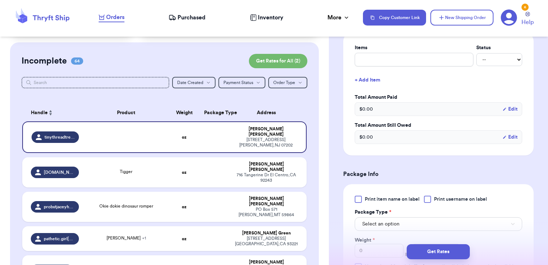
scroll to position [309, 0]
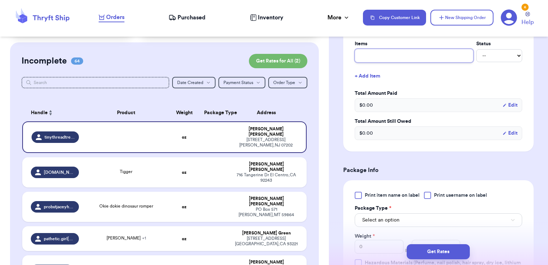
click at [372, 54] on input "text" at bounding box center [414, 56] width 119 height 14
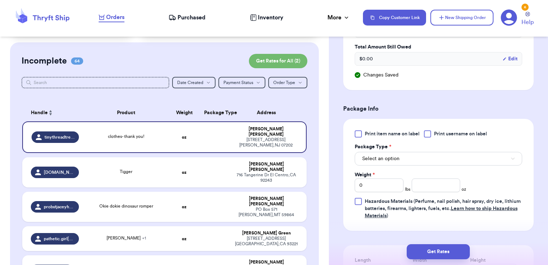
scroll to position [384, 0]
click at [430, 135] on div "Print item name on label Print username on label Package Type * Select an optio…" at bounding box center [438, 173] width 167 height 89
click at [430, 132] on div at bounding box center [427, 132] width 7 height 7
click at [0, 0] on input "Print username on label" at bounding box center [0, 0] width 0 height 0
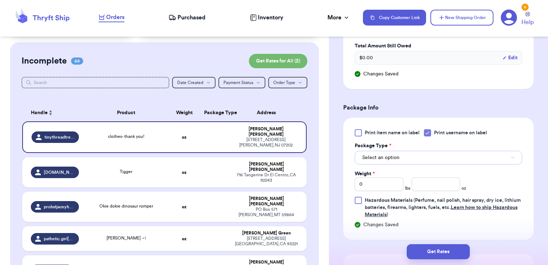
click at [421, 158] on button "Select an option" at bounding box center [438, 158] width 167 height 14
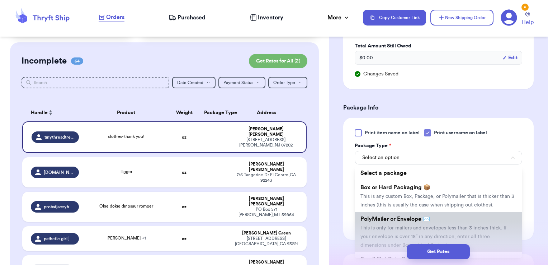
click at [399, 219] on li "PolyMailer or Envelope ✉️ This is only for mailers and envelopes less than 3 in…" at bounding box center [438, 232] width 167 height 40
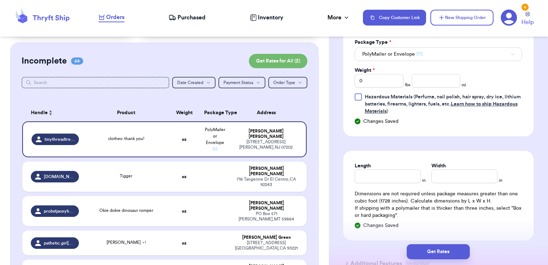
scroll to position [492, 0]
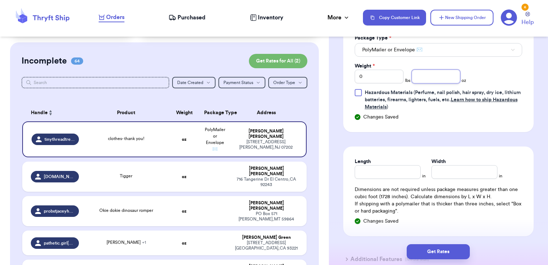
click at [446, 77] on input "number" at bounding box center [436, 77] width 49 height 14
click at [444, 244] on button "Get Rates" at bounding box center [438, 251] width 63 height 15
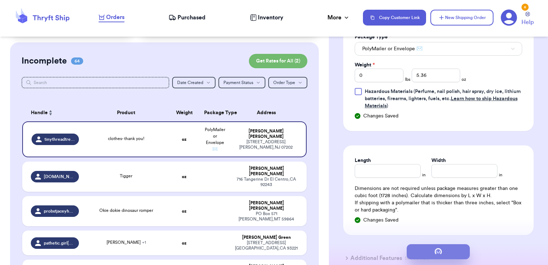
scroll to position [0, 0]
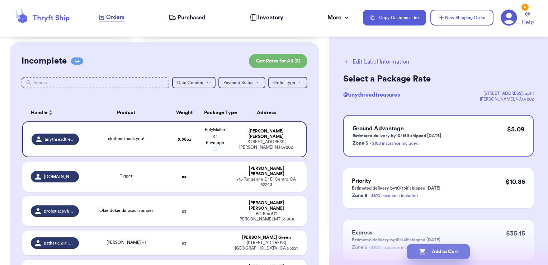
click at [460, 257] on button "Add to Cart" at bounding box center [438, 251] width 63 height 15
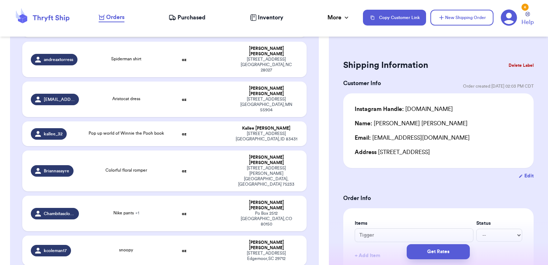
scroll to position [1987, 0]
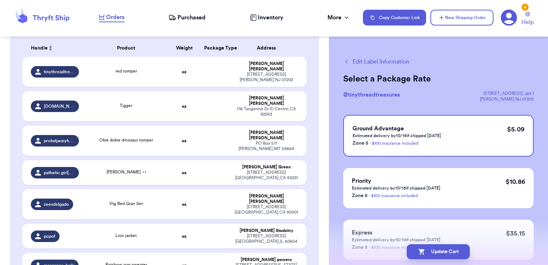
scroll to position [0, 0]
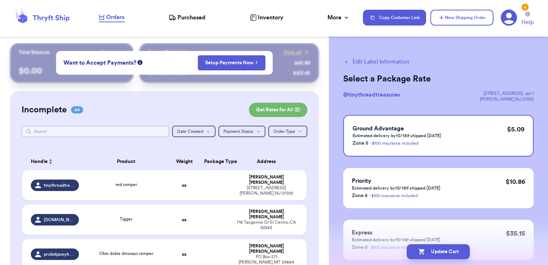
click at [155, 130] on input "text" at bounding box center [96, 130] width 148 height 11
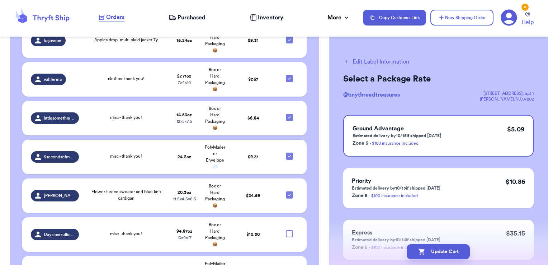
scroll to position [3217, 0]
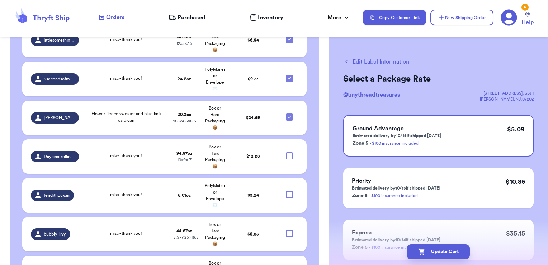
click at [373, 61] on button "Edit Label Information" at bounding box center [376, 61] width 66 height 9
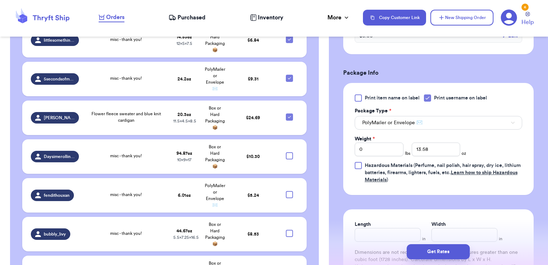
scroll to position [281, 0]
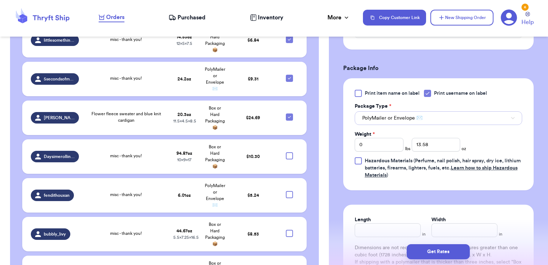
click at [408, 117] on span "PolyMailer or Envelope ✉️" at bounding box center [392, 117] width 60 height 7
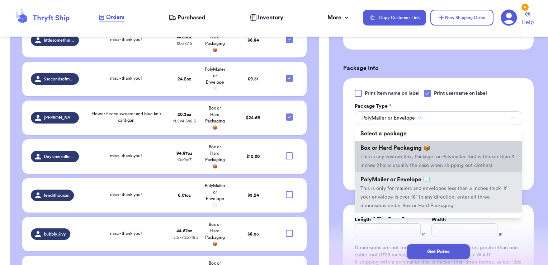
click at [401, 147] on span "Box or Hard Packaging 📦" at bounding box center [395, 148] width 70 height 6
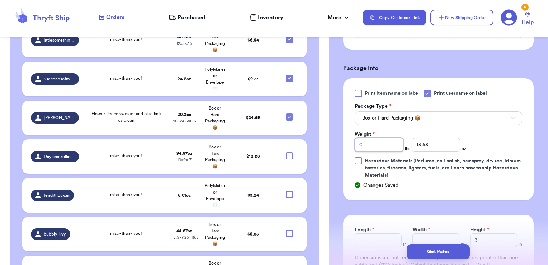
drag, startPoint x: 384, startPoint y: 147, endPoint x: 338, endPoint y: 139, distance: 46.2
click at [338, 139] on div "Shipping Information Delete Label Customer Info Order created: [DATE] 02:05 PM …" at bounding box center [438, 77] width 219 height 630
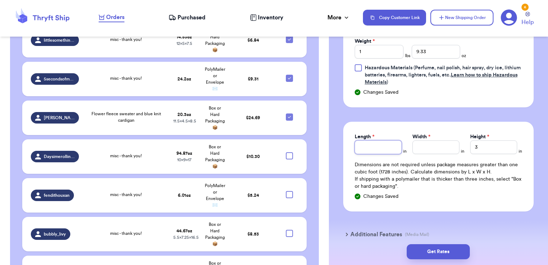
scroll to position [376, 0]
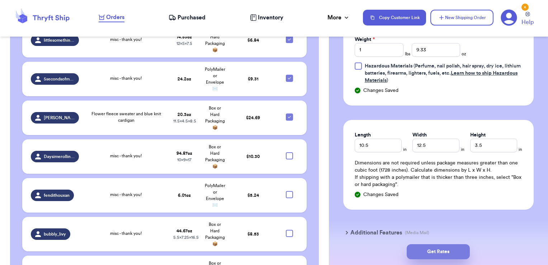
click at [445, 250] on button "Get Rates" at bounding box center [438, 251] width 63 height 15
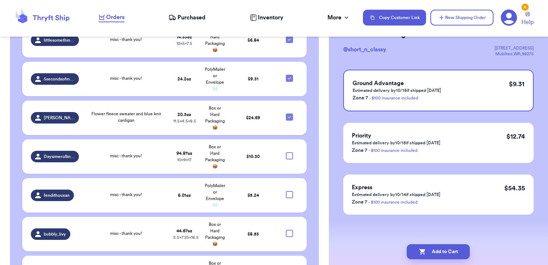
scroll to position [0, 0]
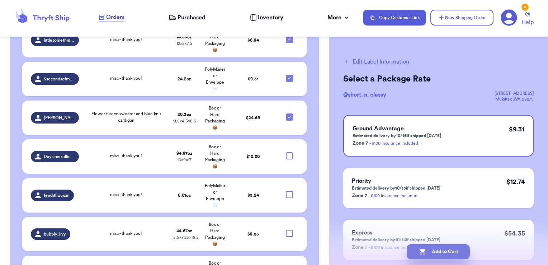
click at [460, 253] on button "Add to Cart" at bounding box center [438, 251] width 63 height 15
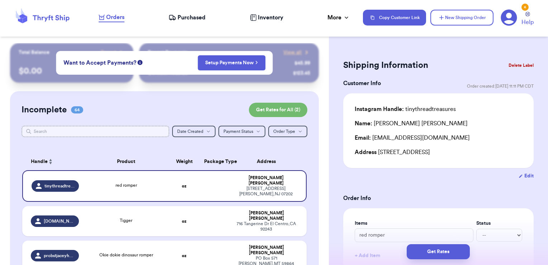
click at [151, 133] on input "text" at bounding box center [96, 130] width 148 height 11
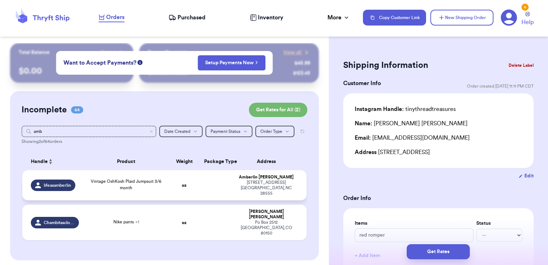
click at [208, 186] on td at bounding box center [215, 185] width 30 height 30
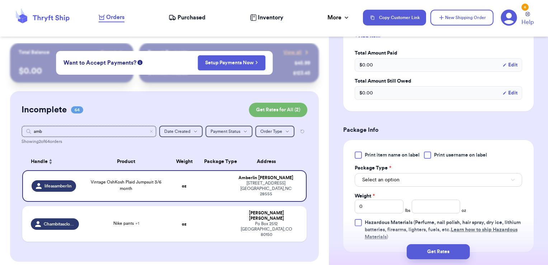
scroll to position [232, 0]
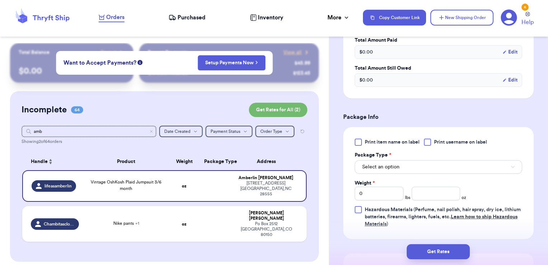
click at [431, 142] on div at bounding box center [427, 141] width 7 height 7
click at [0, 0] on input "Print username on label" at bounding box center [0, 0] width 0 height 0
click at [422, 163] on button "Select an option" at bounding box center [438, 167] width 167 height 14
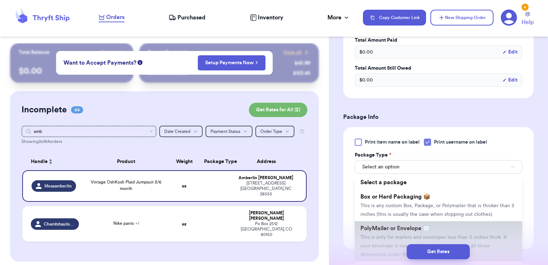
click at [395, 231] on span "PolyMailer or Envelope ✉️" at bounding box center [395, 228] width 70 height 6
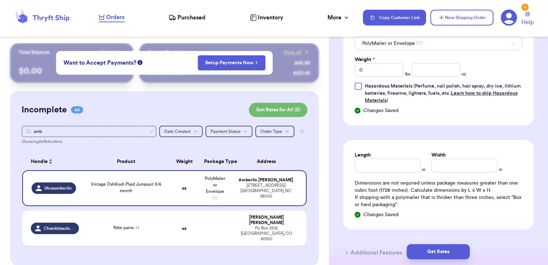
scroll to position [356, 0]
click at [441, 64] on input "number" at bounding box center [436, 69] width 49 height 14
click at [430, 252] on button "Get Rates" at bounding box center [438, 251] width 63 height 15
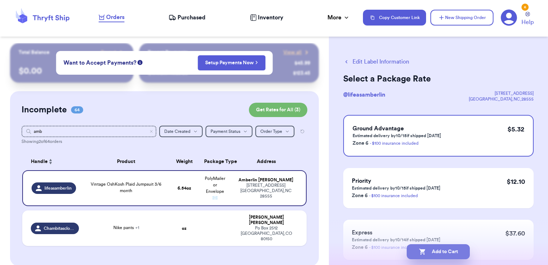
click at [457, 255] on button "Add to Cart" at bounding box center [438, 251] width 63 height 15
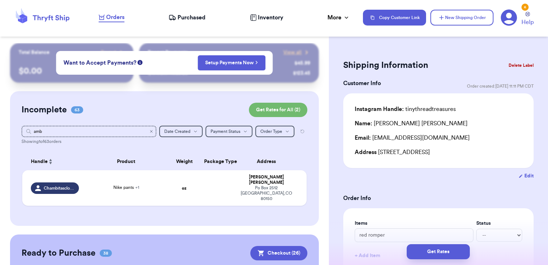
click at [149, 129] on icon "Clear search" at bounding box center [151, 131] width 4 height 4
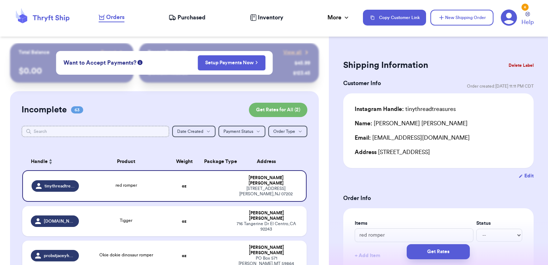
click at [85, 133] on input "text" at bounding box center [96, 130] width 148 height 11
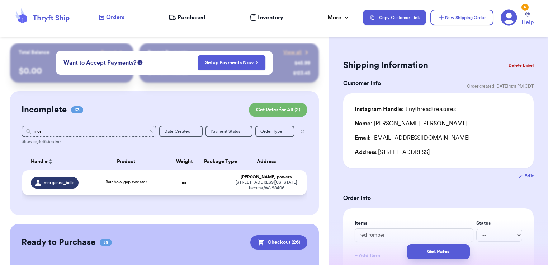
click at [194, 185] on td "oz" at bounding box center [184, 182] width 30 height 25
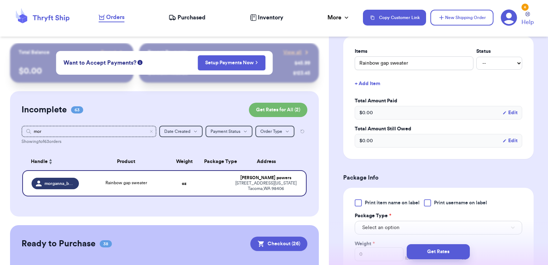
scroll to position [175, 0]
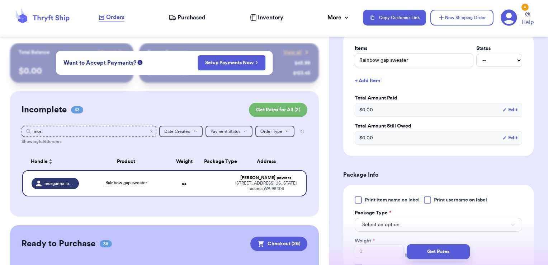
click at [447, 194] on div "Print item name on label Print username on label Package Type * Select an optio…" at bounding box center [438, 241] width 190 height 112
click at [447, 197] on span "Print username on label" at bounding box center [460, 199] width 53 height 7
click at [0, 0] on input "Print username on label" at bounding box center [0, 0] width 0 height 0
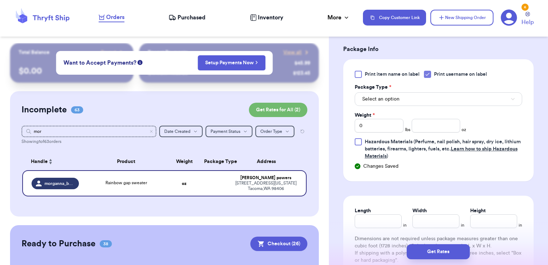
scroll to position [300, 0]
click at [417, 99] on button "Select an option" at bounding box center [438, 99] width 167 height 14
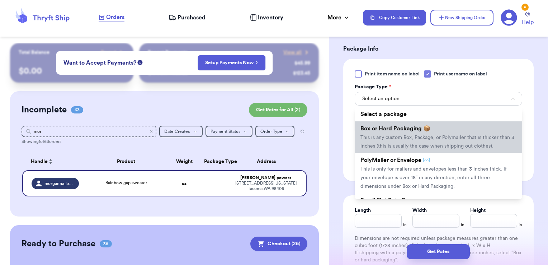
click at [400, 123] on li "Box or Hard Packaging 📦 This is any custom Box, Package, or Polymailer that is …" at bounding box center [438, 137] width 167 height 32
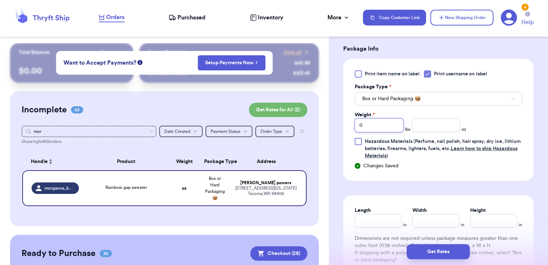
drag, startPoint x: 370, startPoint y: 126, endPoint x: 326, endPoint y: 113, distance: 45.9
click at [326, 113] on div "Customer Link New Order Total Balance Payout $ 0.00 Recent Payments View all @ …" at bounding box center [274, 132] width 548 height 265
click at [446, 246] on button "Get Rates" at bounding box center [438, 251] width 63 height 15
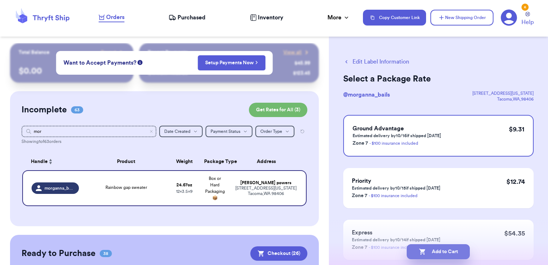
click at [450, 249] on button "Add to Cart" at bounding box center [438, 251] width 63 height 15
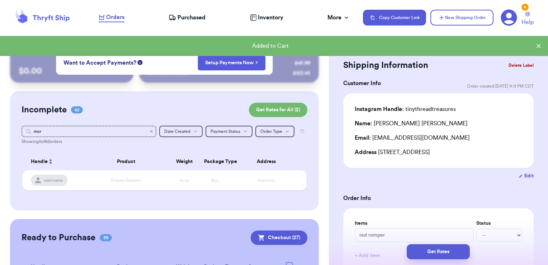
click at [149, 133] on icon "Clear search" at bounding box center [151, 131] width 4 height 4
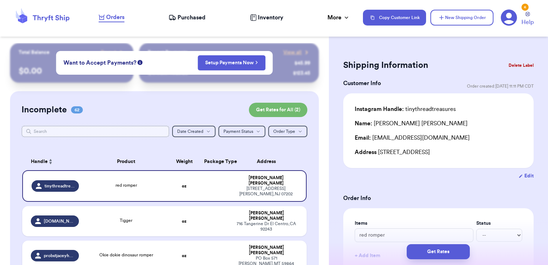
click at [147, 133] on input "text" at bounding box center [96, 130] width 148 height 11
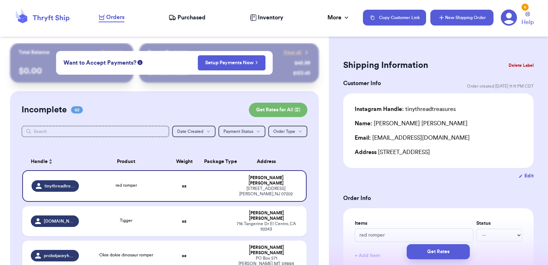
click at [482, 16] on button "New Shipping Order" at bounding box center [461, 18] width 63 height 16
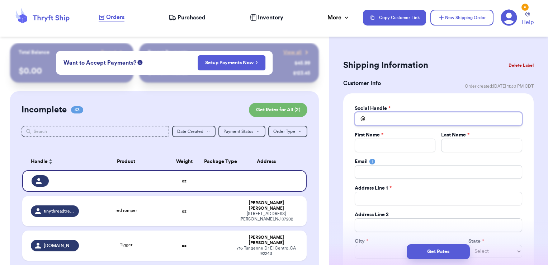
click at [417, 115] on input "Total Amount Paid" at bounding box center [438, 119] width 167 height 14
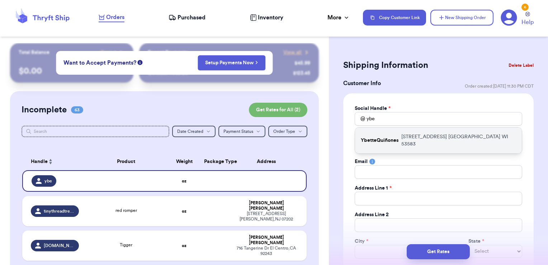
click at [408, 137] on p "[STREET_ADDRESS]" at bounding box center [458, 140] width 115 height 14
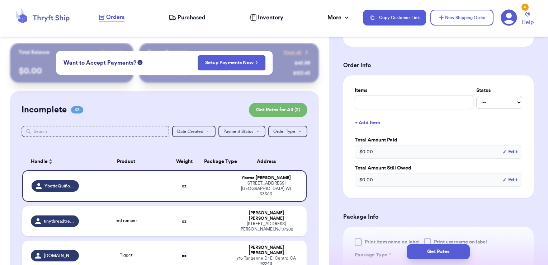
scroll to position [262, 0]
click at [393, 103] on input "text" at bounding box center [414, 102] width 119 height 14
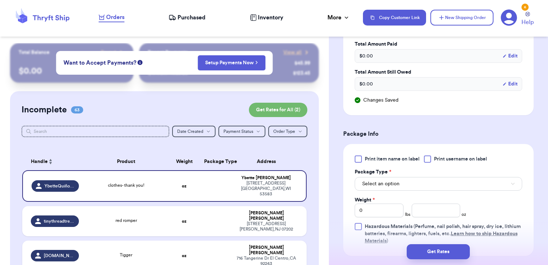
scroll to position [359, 0]
click at [445, 158] on span "Print username on label" at bounding box center [460, 158] width 53 height 7
click at [0, 0] on input "Print username on label" at bounding box center [0, 0] width 0 height 0
click at [425, 179] on button "Select an option" at bounding box center [438, 183] width 167 height 14
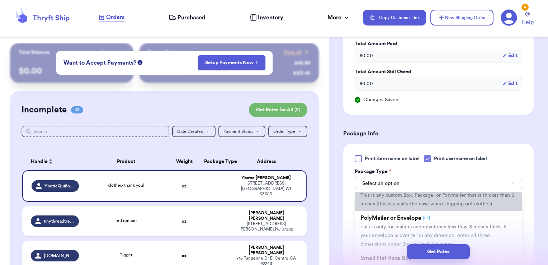
scroll to position [29, 0]
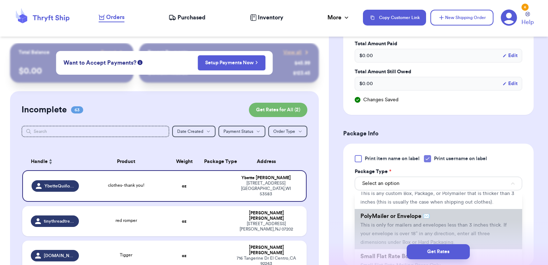
click at [400, 219] on span "PolyMailer or Envelope ✉️" at bounding box center [395, 216] width 70 height 6
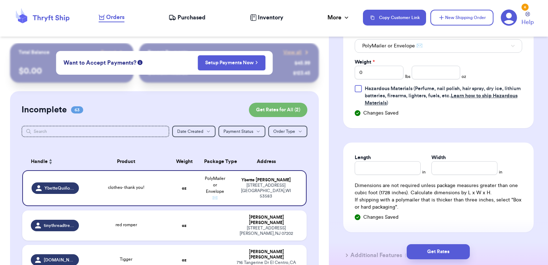
scroll to position [496, 0]
click at [343, 68] on div "Print item name on label Print username on label Package Type * PolyMailer or E…" at bounding box center [438, 67] width 190 height 122
click at [460, 252] on button "Get Rates" at bounding box center [438, 251] width 63 height 15
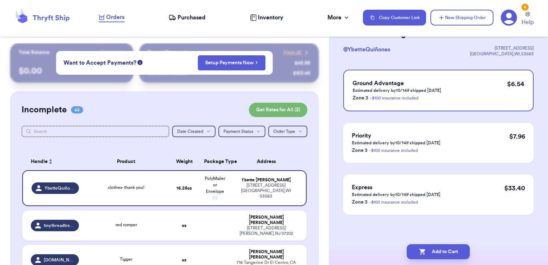
scroll to position [0, 0]
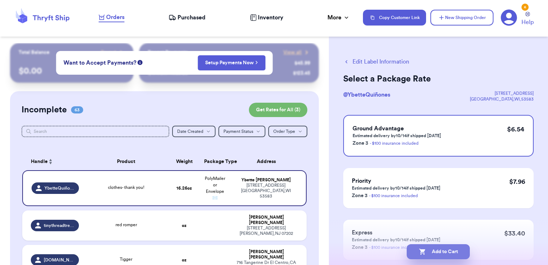
click at [432, 250] on button "Add to Cart" at bounding box center [438, 251] width 63 height 15
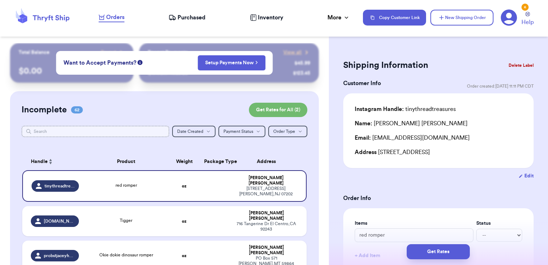
click at [128, 130] on input "text" at bounding box center [96, 130] width 148 height 11
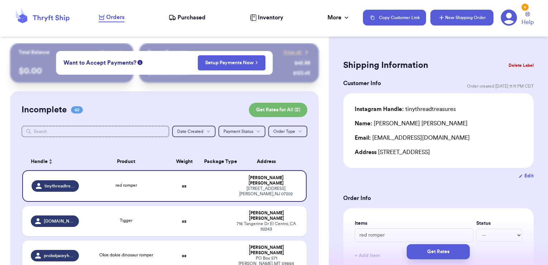
click at [464, 13] on button "New Shipping Order" at bounding box center [461, 18] width 63 height 16
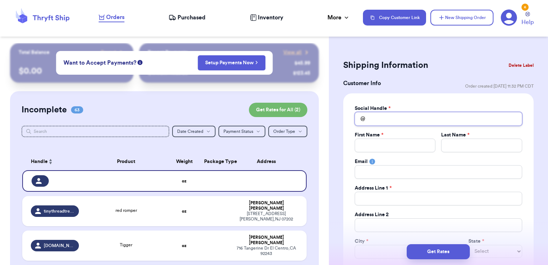
click at [379, 119] on input "Total Amount Paid" at bounding box center [438, 119] width 167 height 14
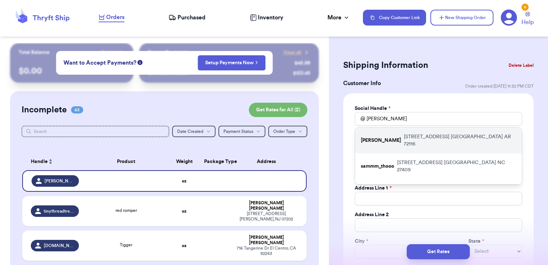
click at [384, 139] on p "[PERSON_NAME]" at bounding box center [381, 140] width 40 height 7
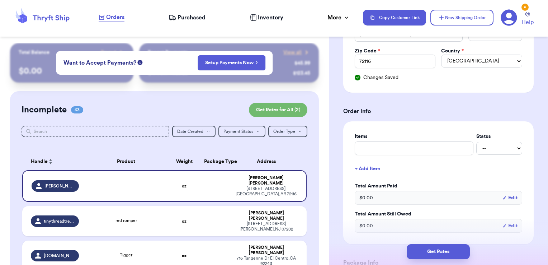
scroll to position [242, 0]
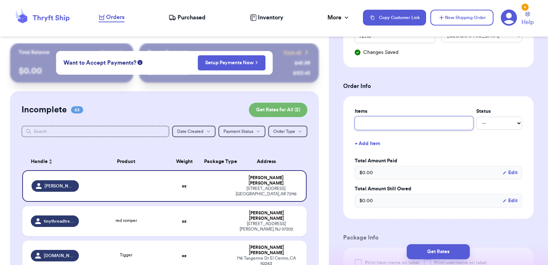
click at [383, 124] on input "text" at bounding box center [414, 123] width 119 height 14
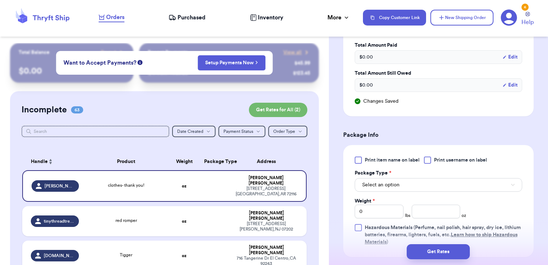
scroll to position [357, 0]
click at [442, 158] on span "Print username on label" at bounding box center [460, 159] width 53 height 7
click at [0, 0] on input "Print username on label" at bounding box center [0, 0] width 0 height 0
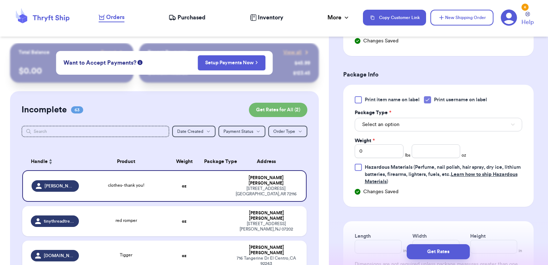
scroll to position [427, 0]
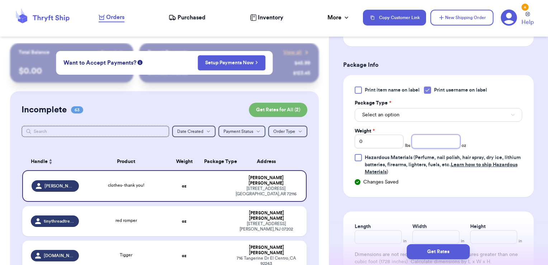
click at [436, 138] on input "number" at bounding box center [436, 141] width 49 height 14
click at [433, 251] on button "Get Rates" at bounding box center [438, 251] width 63 height 15
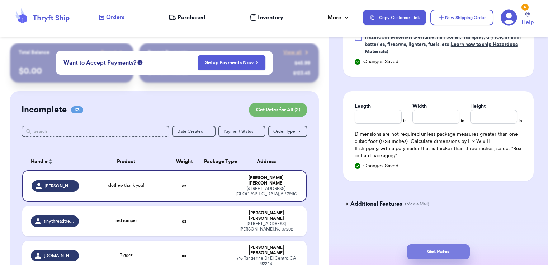
scroll to position [280, 0]
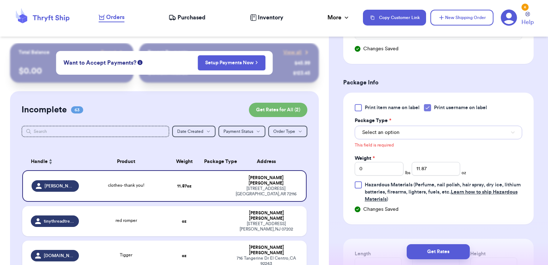
click at [393, 131] on span "Select an option" at bounding box center [380, 132] width 37 height 7
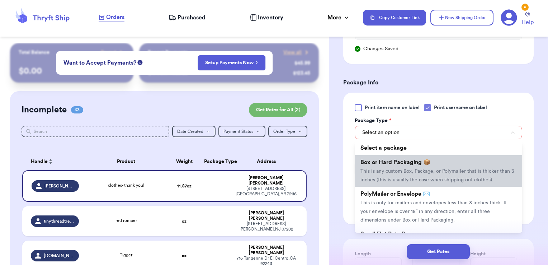
click at [390, 186] on li "Box or Hard Packaging 📦 This is any custom Box, Package, or Polymailer that is …" at bounding box center [438, 171] width 167 height 32
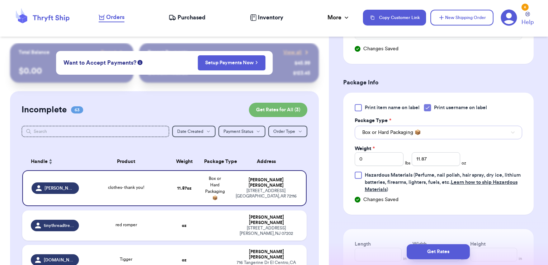
click at [406, 131] on span "Box or Hard Packaging 📦" at bounding box center [391, 132] width 58 height 7
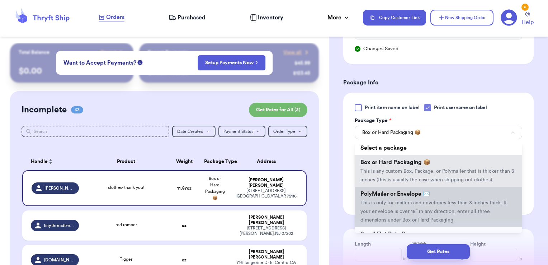
click at [394, 196] on span "PolyMailer or Envelope ✉️" at bounding box center [395, 194] width 70 height 6
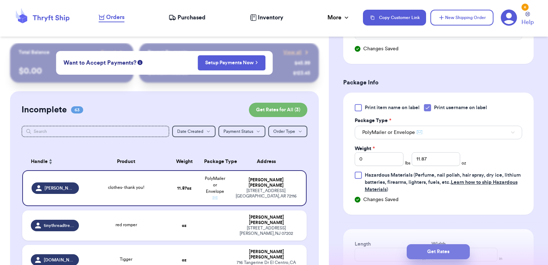
click at [450, 254] on button "Get Rates" at bounding box center [438, 251] width 63 height 15
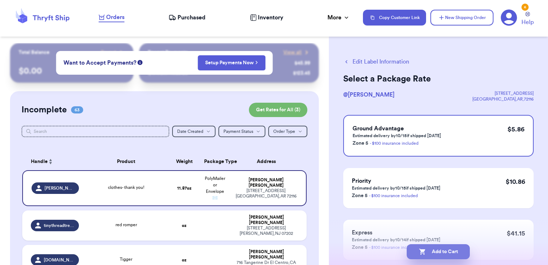
click at [461, 254] on button "Add to Cart" at bounding box center [438, 251] width 63 height 15
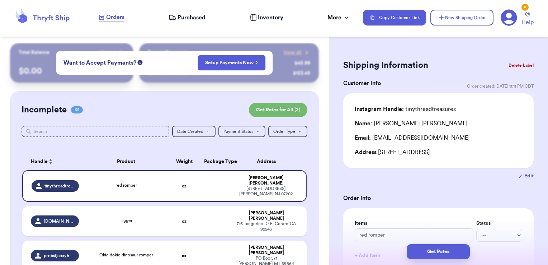
click at [129, 130] on input "text" at bounding box center [96, 130] width 148 height 11
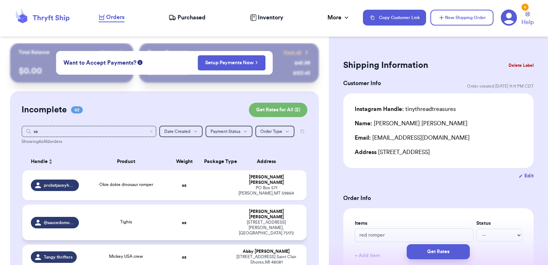
click at [213, 209] on td at bounding box center [215, 221] width 30 height 35
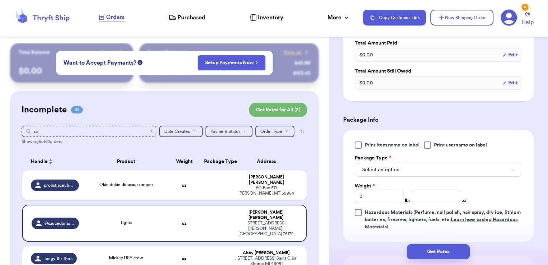
scroll to position [250, 0]
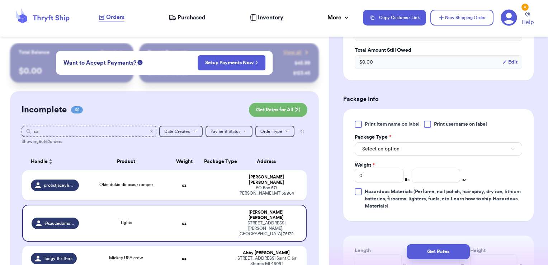
click at [440, 123] on span "Print username on label" at bounding box center [460, 123] width 53 height 7
click at [0, 0] on input "Print username on label" at bounding box center [0, 0] width 0 height 0
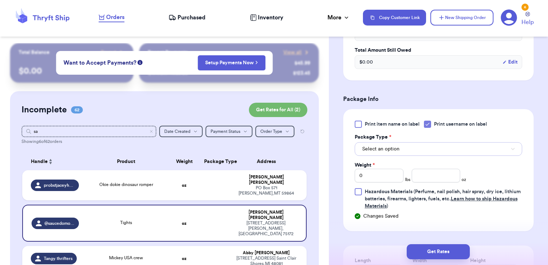
click at [424, 151] on button "Select an option" at bounding box center [438, 149] width 167 height 14
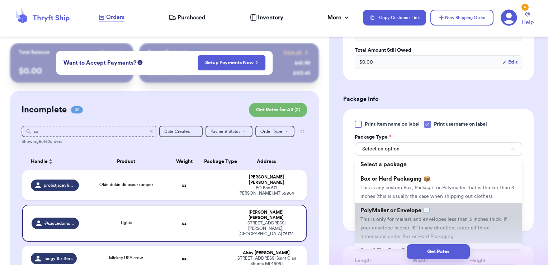
click at [392, 214] on li "PolyMailer or Envelope ✉️ This is only for mailers and envelopes less than 3 in…" at bounding box center [438, 223] width 167 height 40
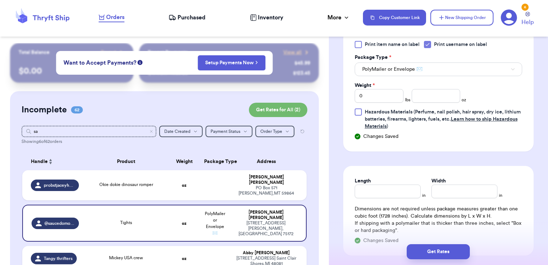
scroll to position [348, 0]
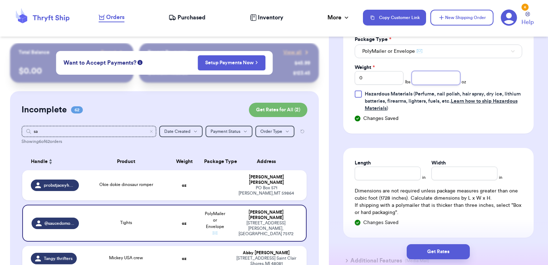
click at [426, 77] on input "number" at bounding box center [436, 78] width 49 height 14
click at [438, 252] on button "Get Rates" at bounding box center [438, 251] width 63 height 15
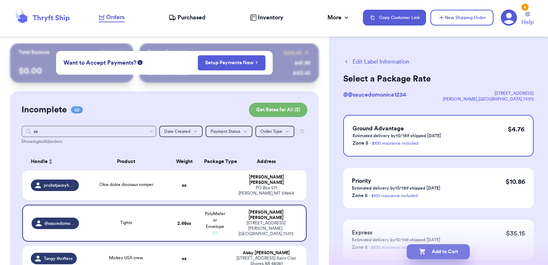
click at [461, 255] on button "Add to Cart" at bounding box center [438, 251] width 63 height 15
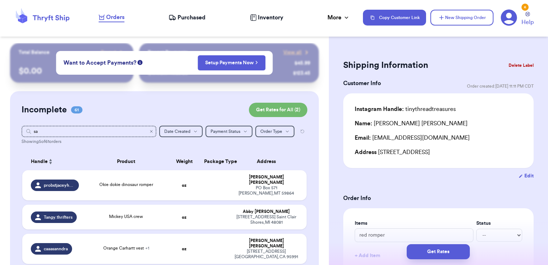
click at [149, 132] on icon "Clear search" at bounding box center [151, 131] width 4 height 4
